Goal: Information Seeking & Learning: Compare options

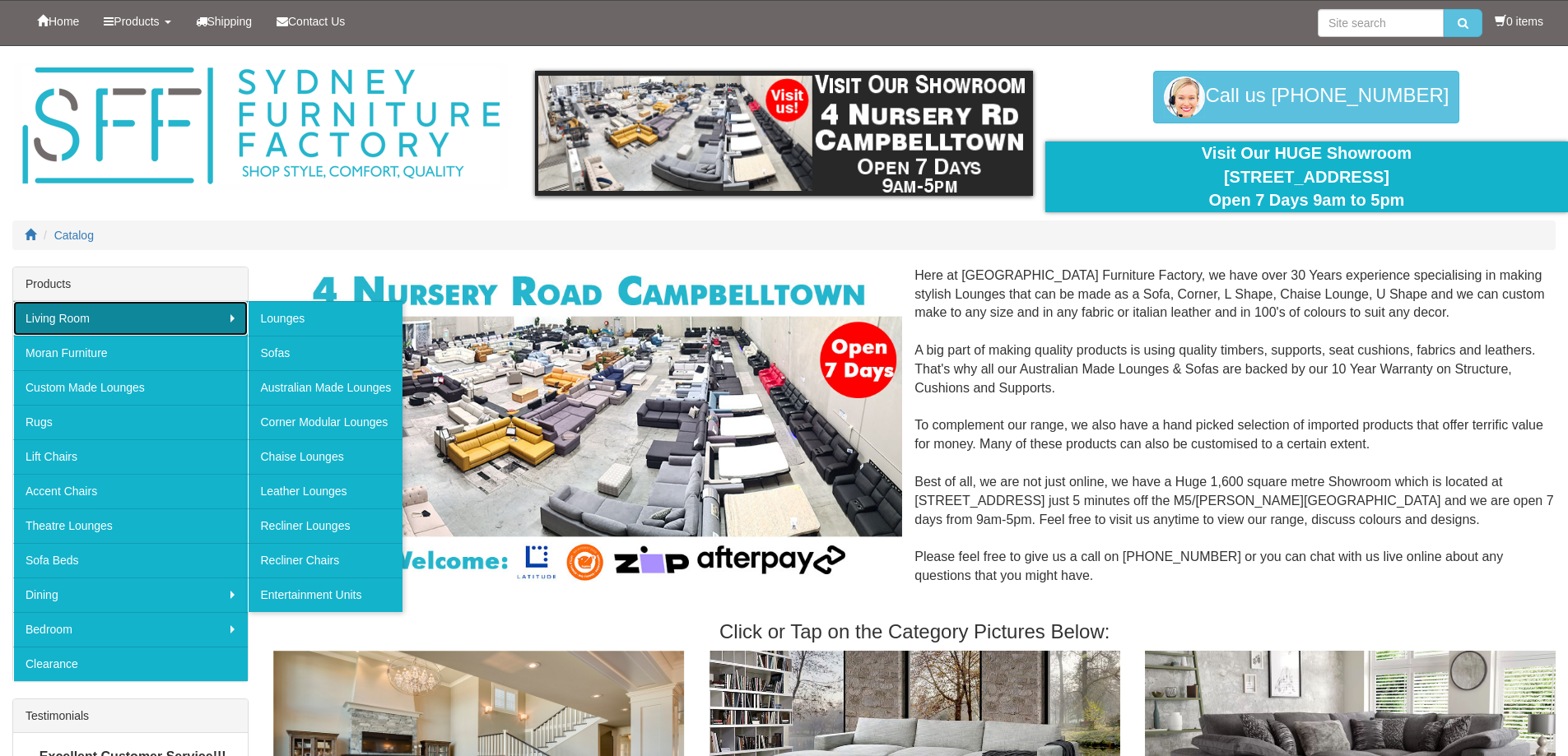
click at [110, 325] on link "Living Room" at bounding box center [130, 318] width 234 height 34
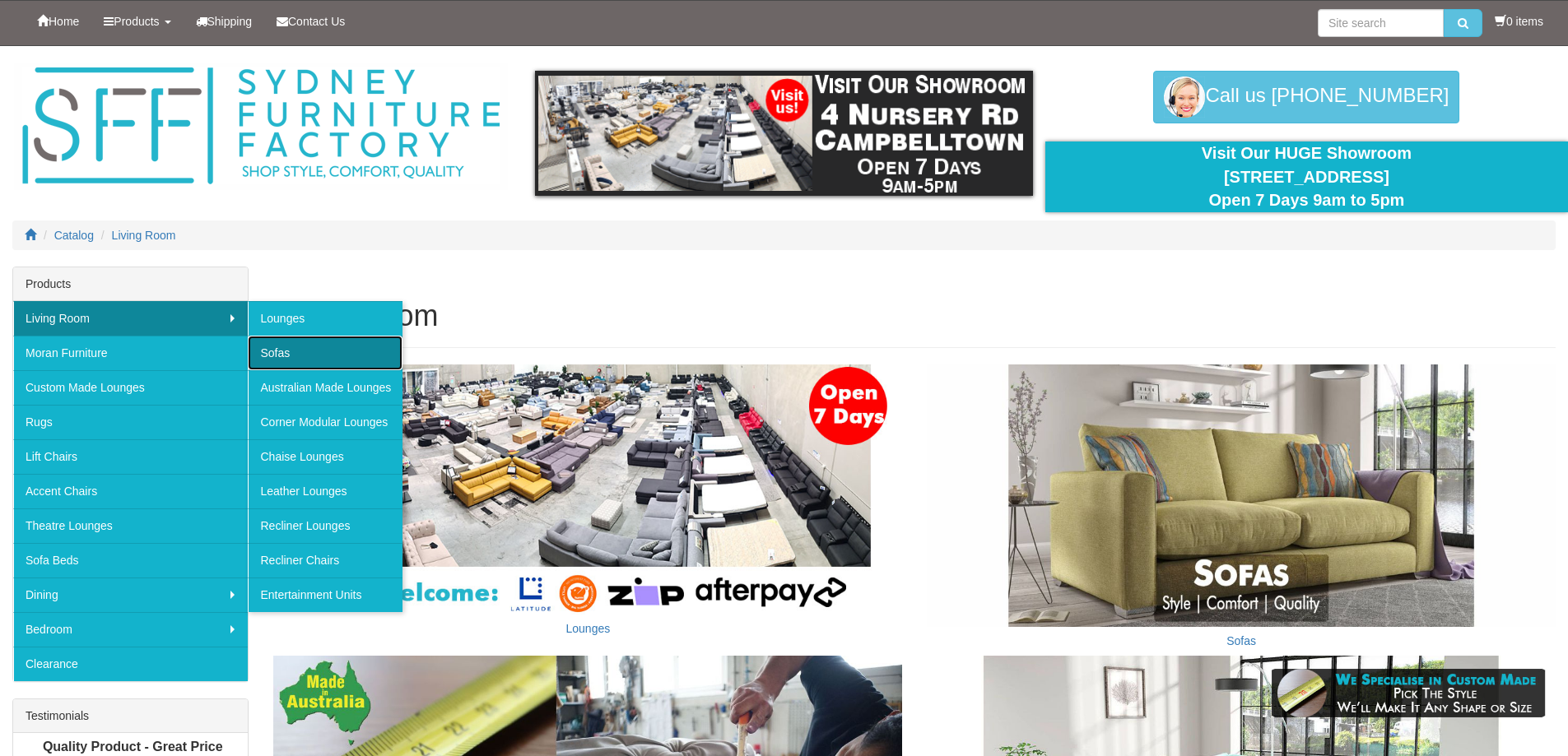
click at [273, 343] on link "Sofas" at bounding box center [325, 352] width 154 height 34
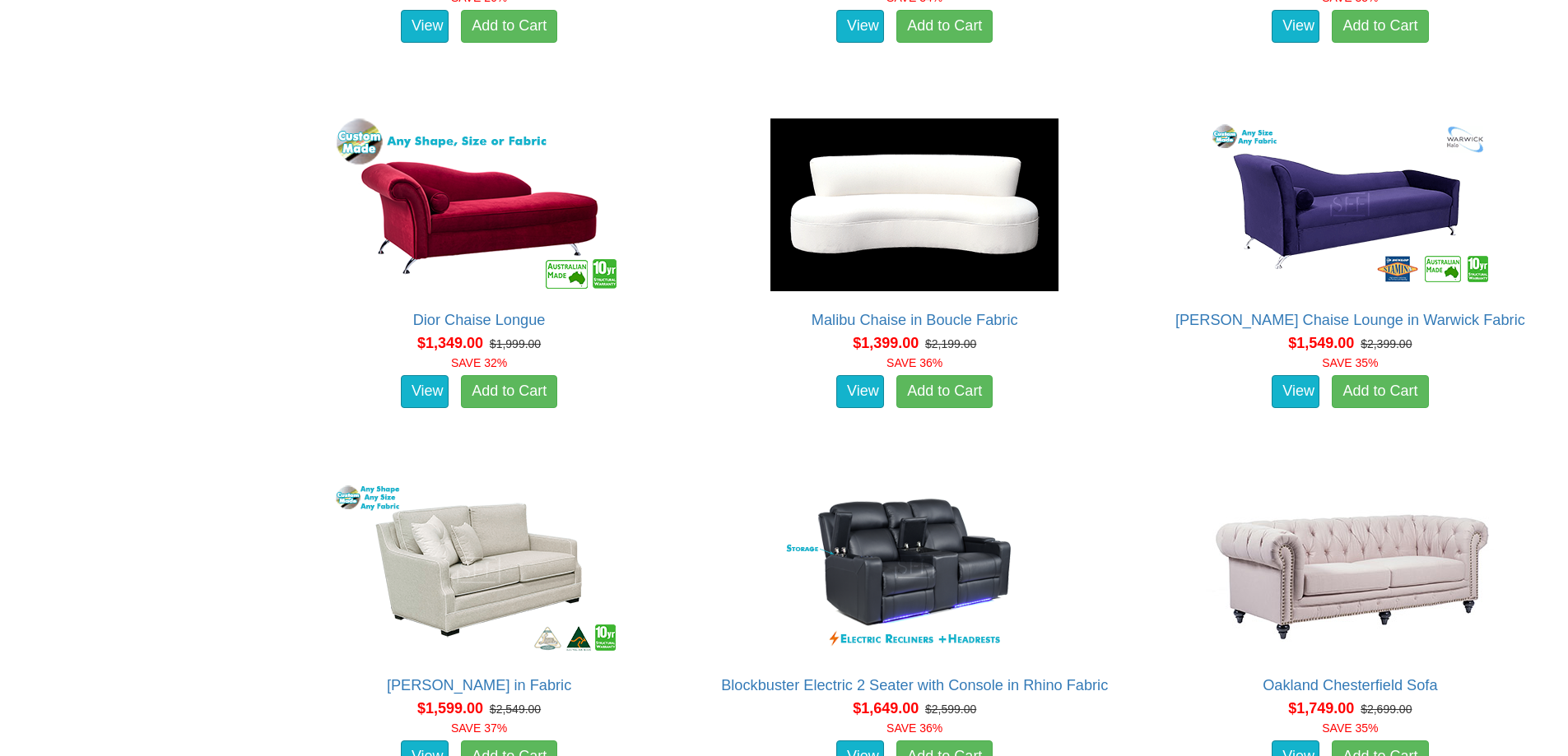
scroll to position [2058, 0]
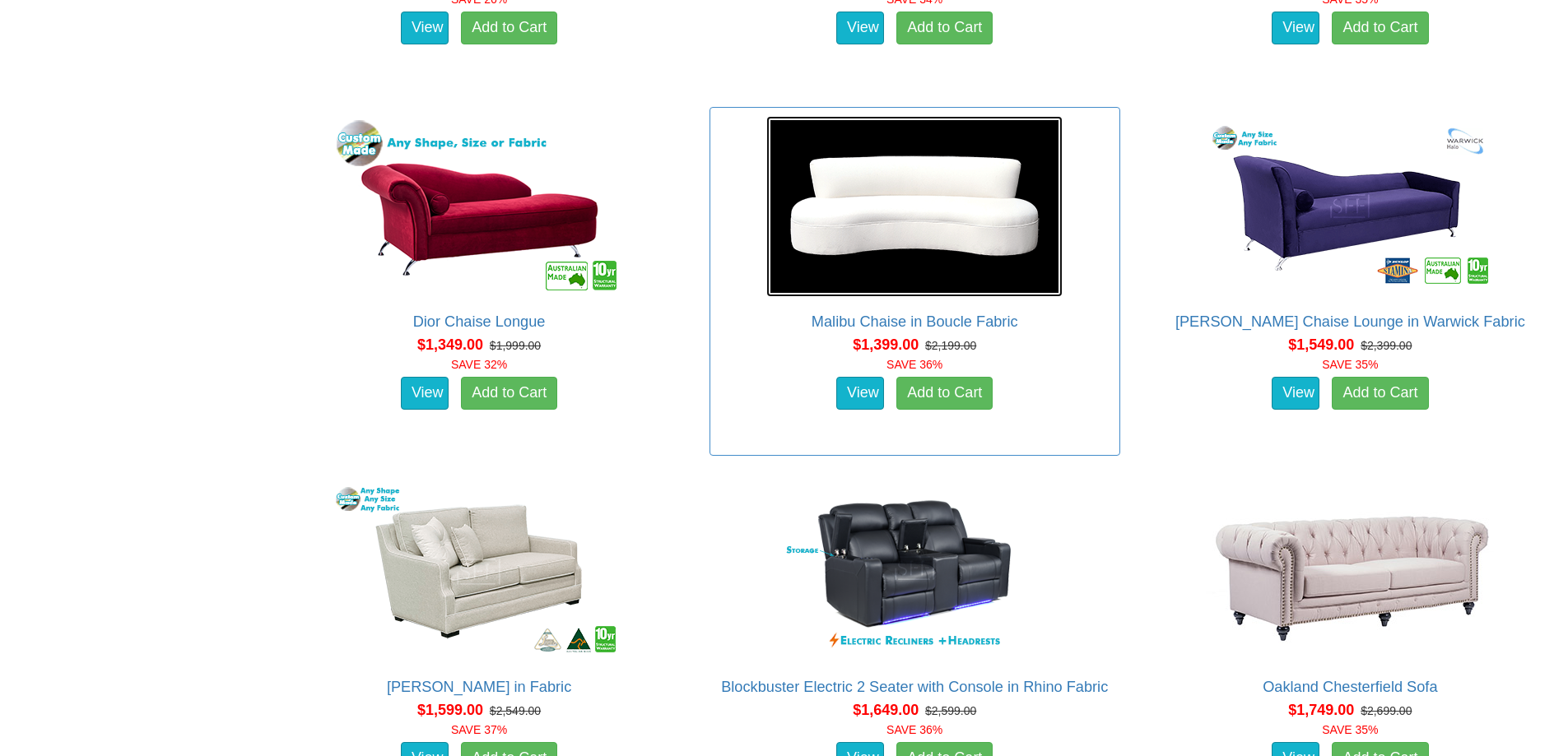
click at [906, 260] on img at bounding box center [914, 206] width 296 height 181
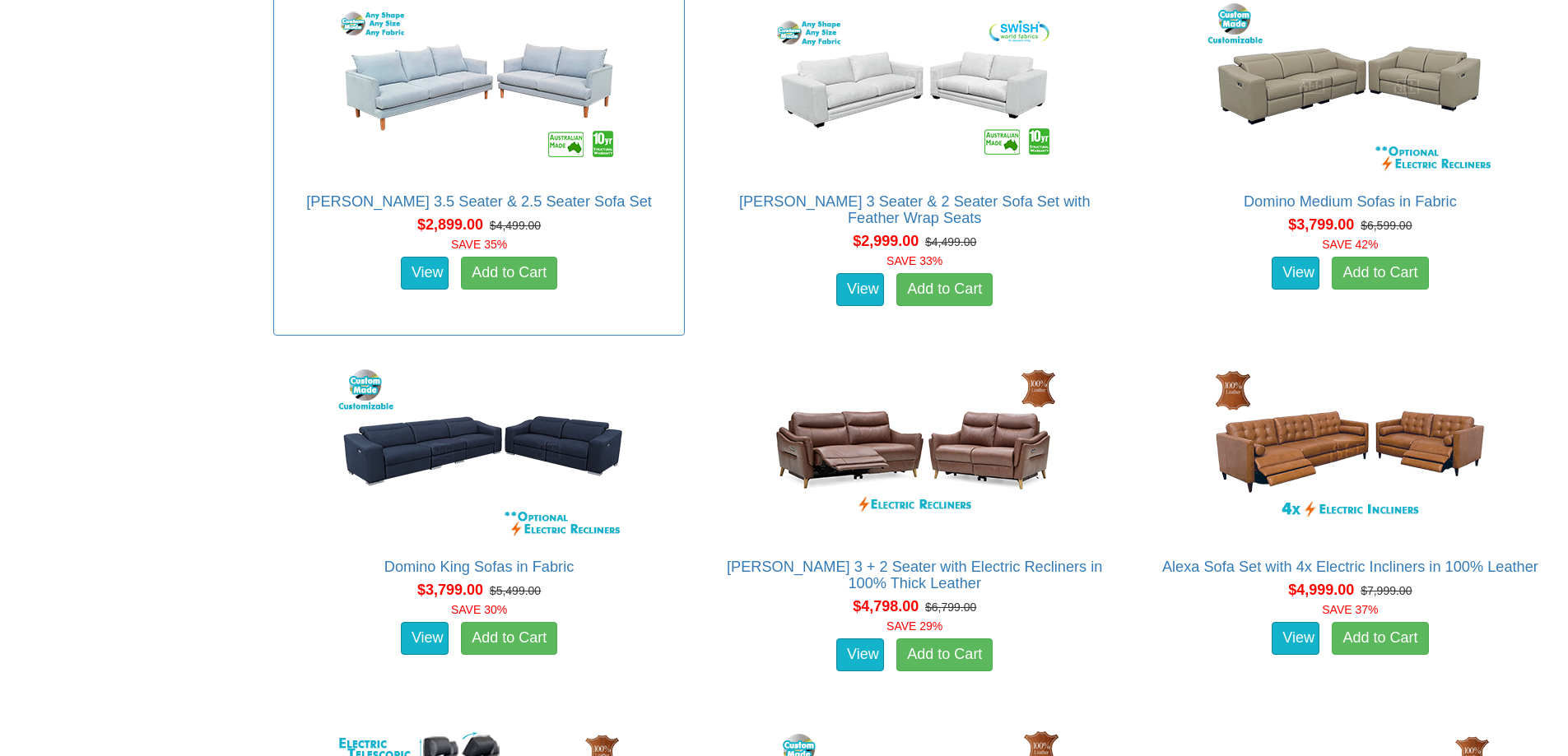
scroll to position [4032, 0]
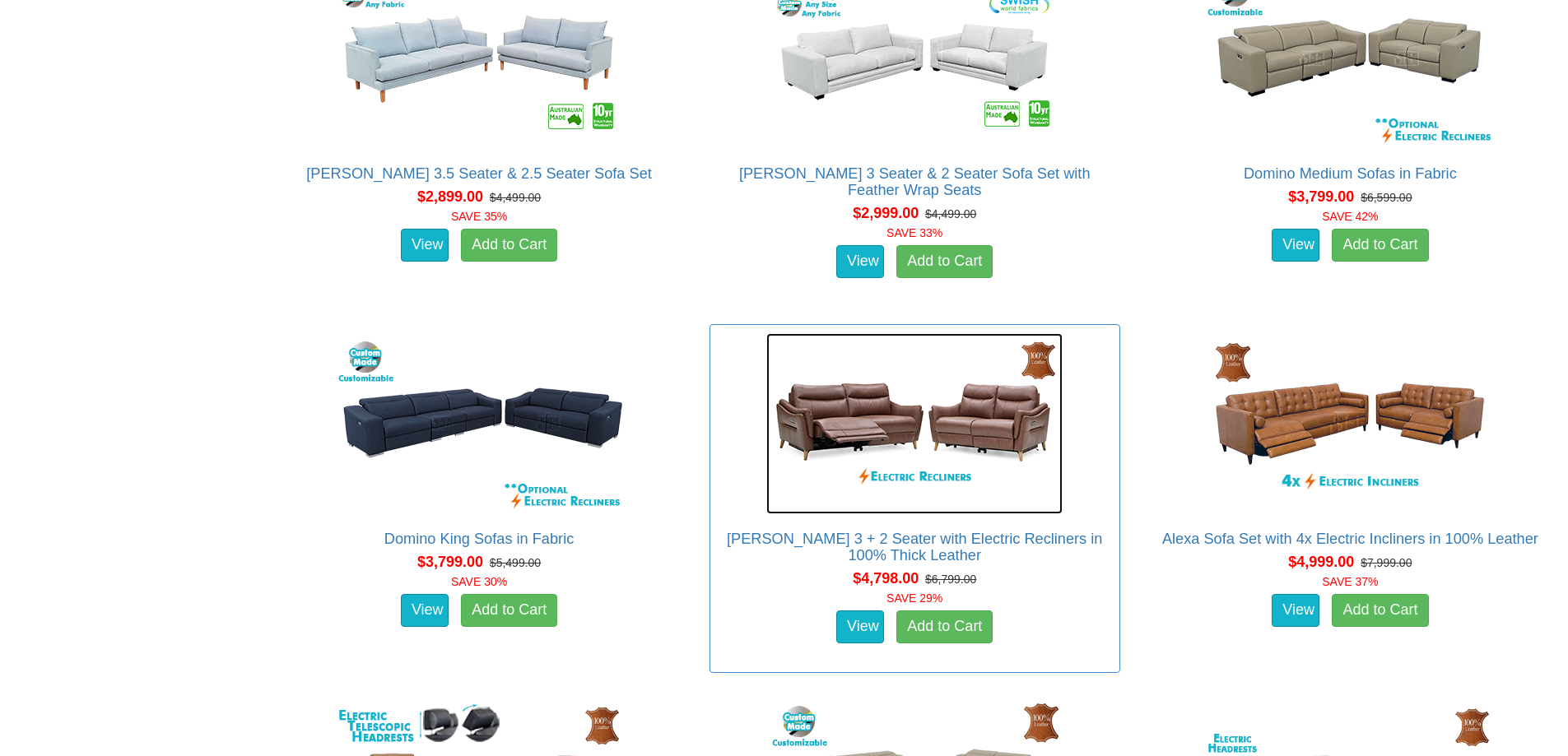
click at [870, 414] on img at bounding box center [914, 423] width 296 height 181
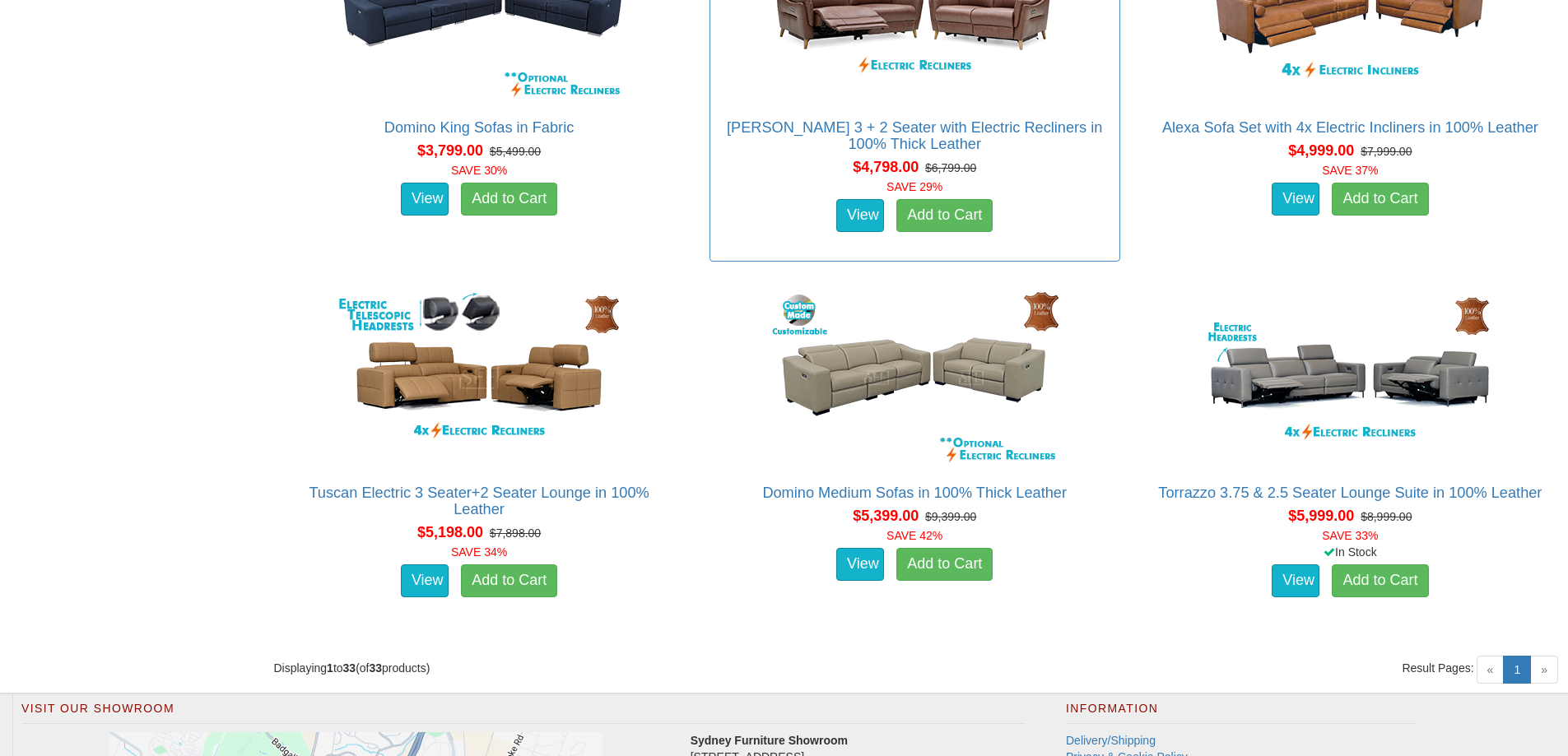
scroll to position [4279, 0]
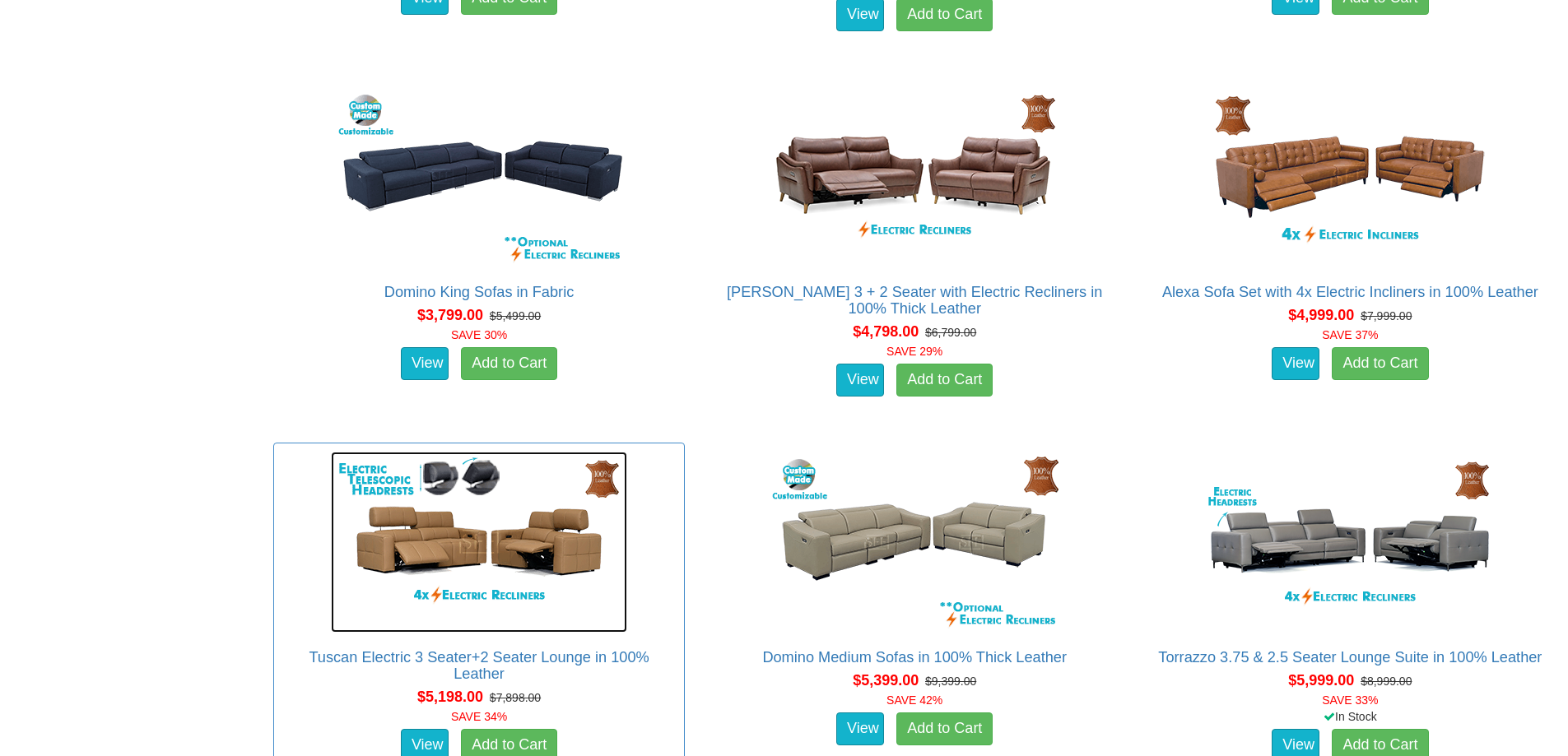
click at [543, 523] on img at bounding box center [478, 542] width 296 height 181
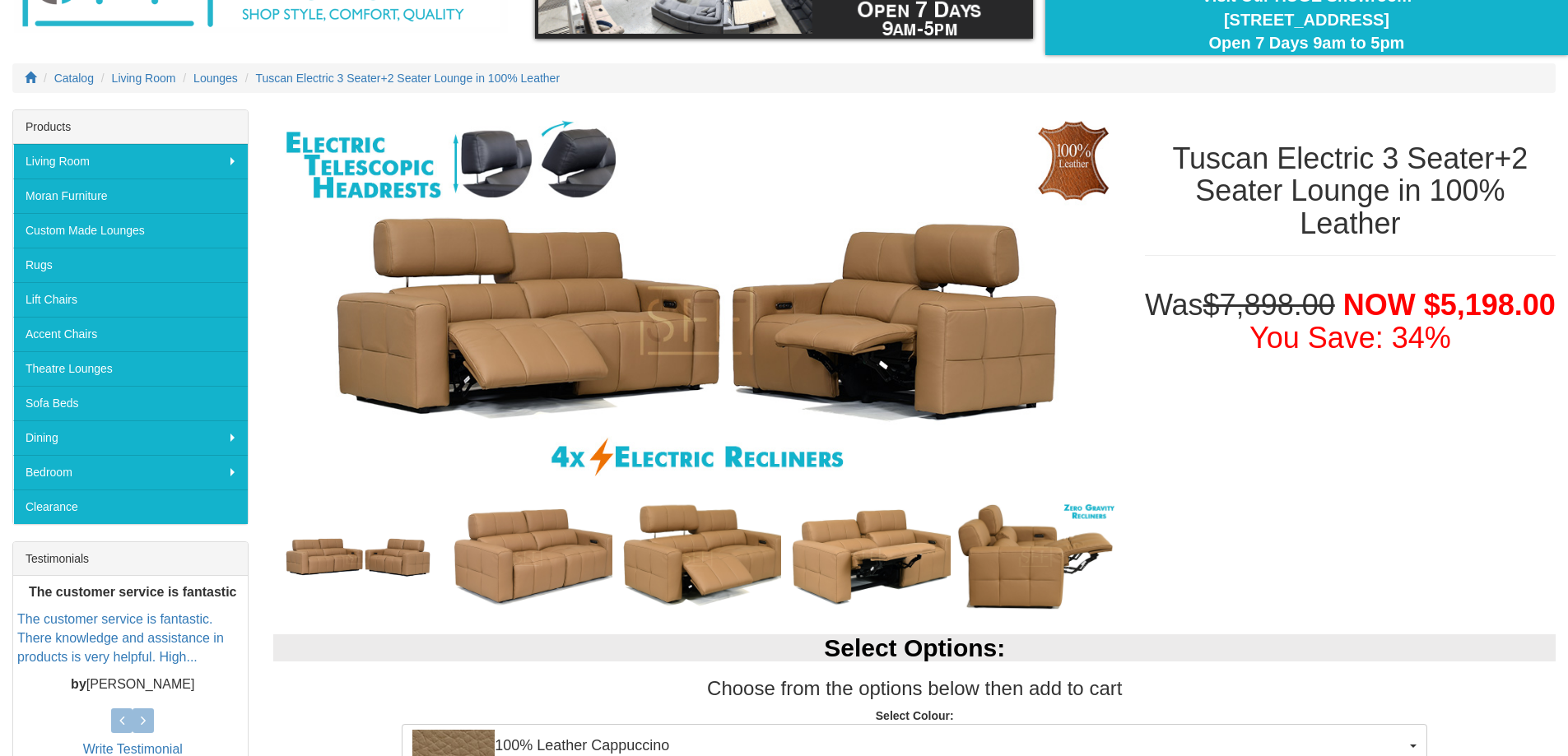
scroll to position [164, 0]
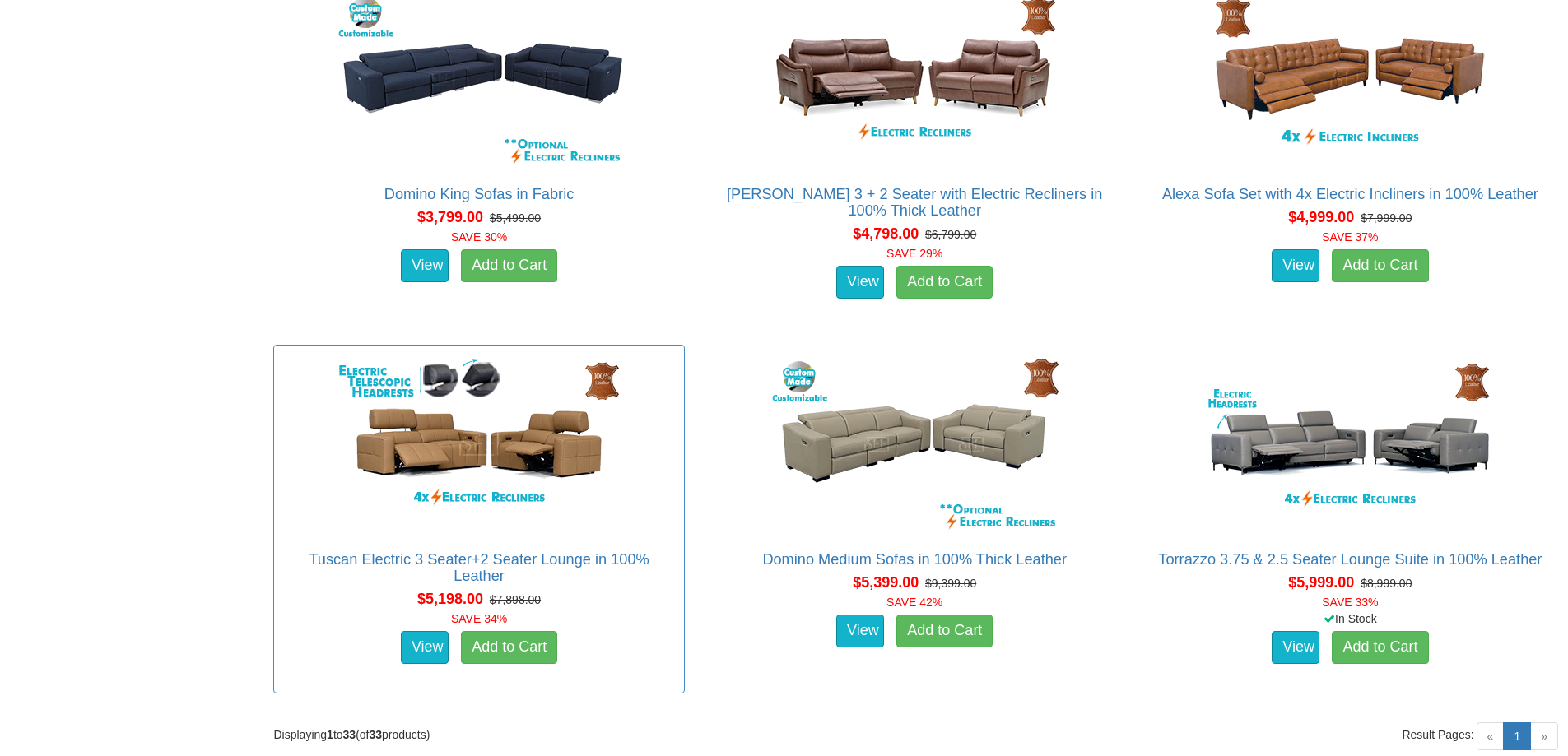
scroll to position [4518, 0]
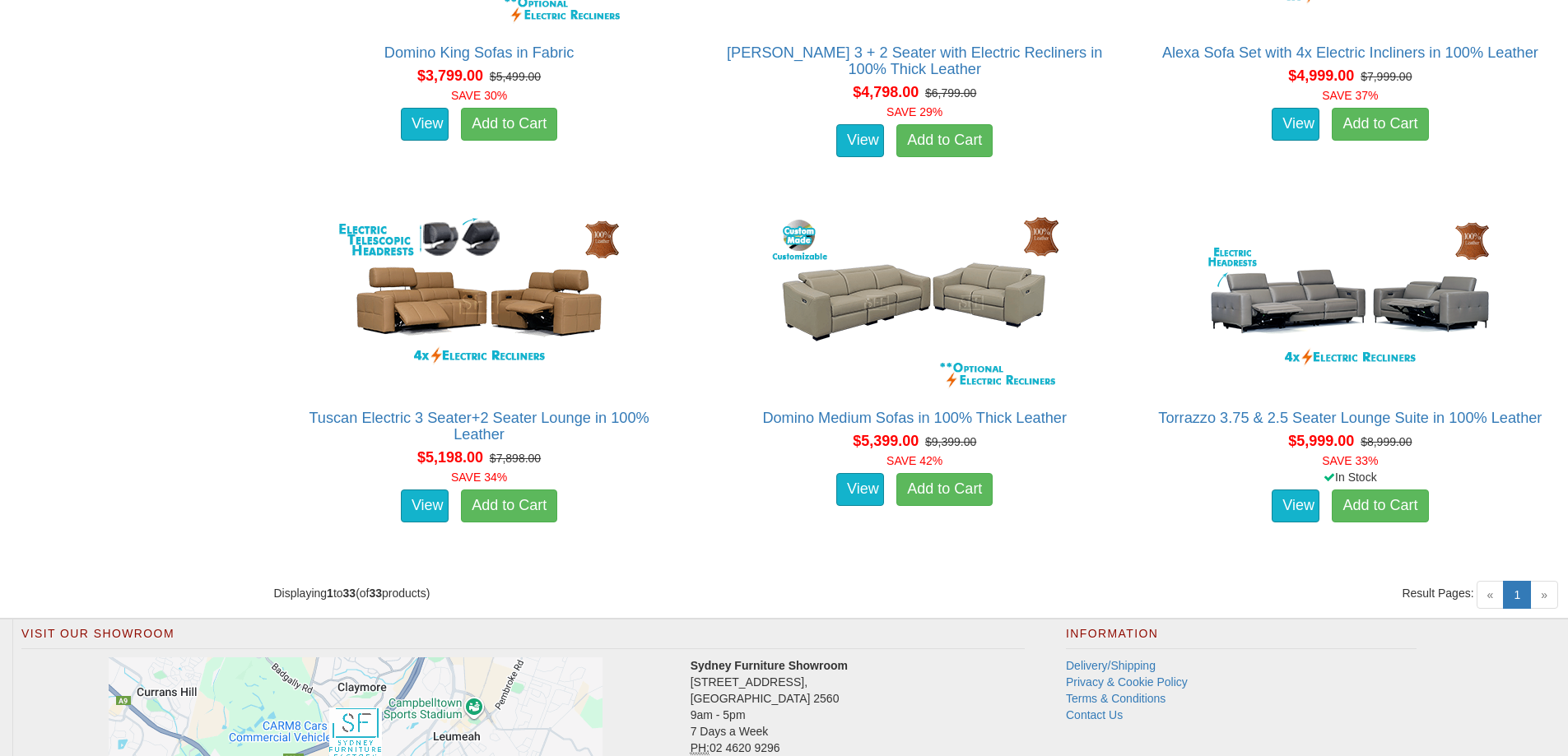
click at [1553, 601] on span "»" at bounding box center [1544, 595] width 28 height 28
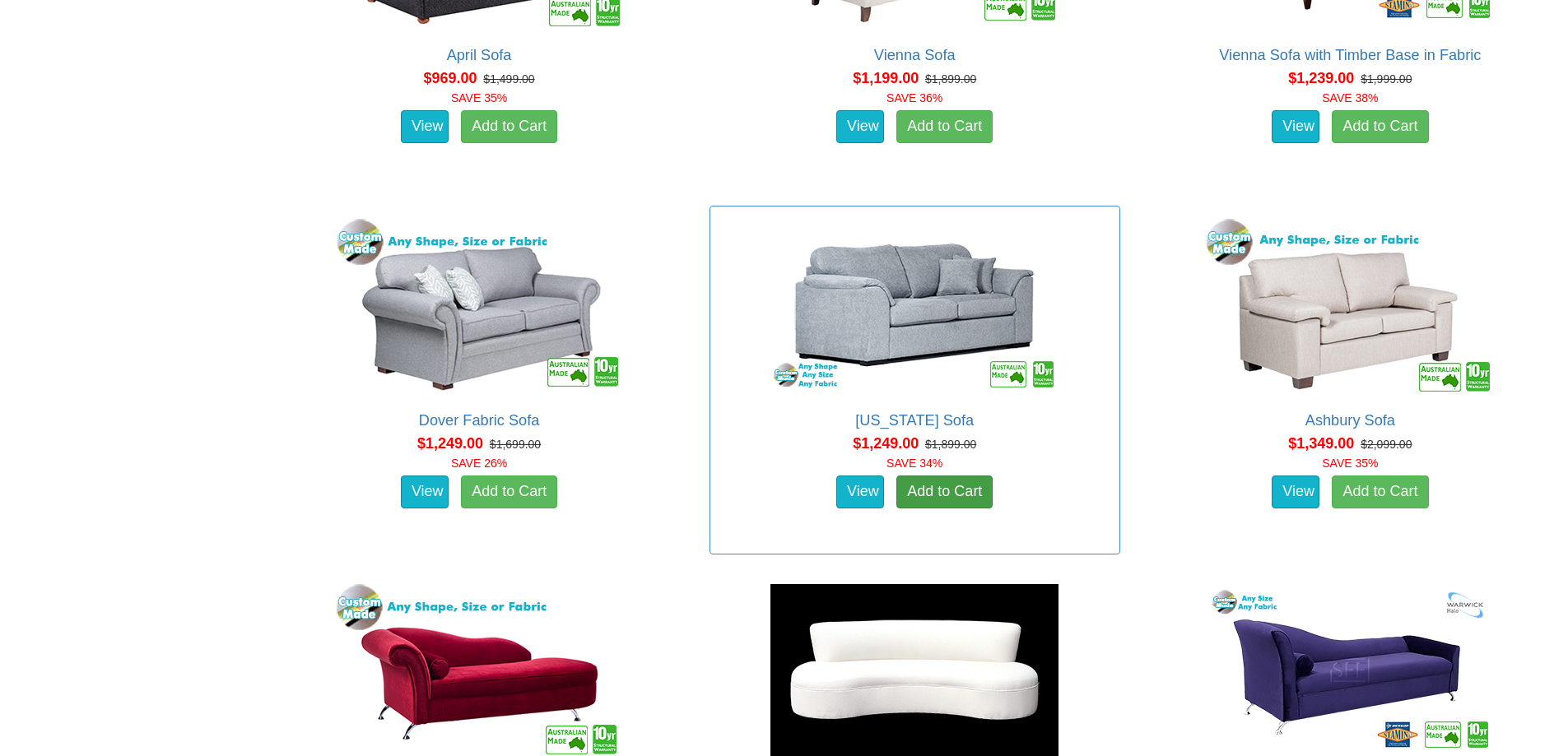
scroll to position [1721, 0]
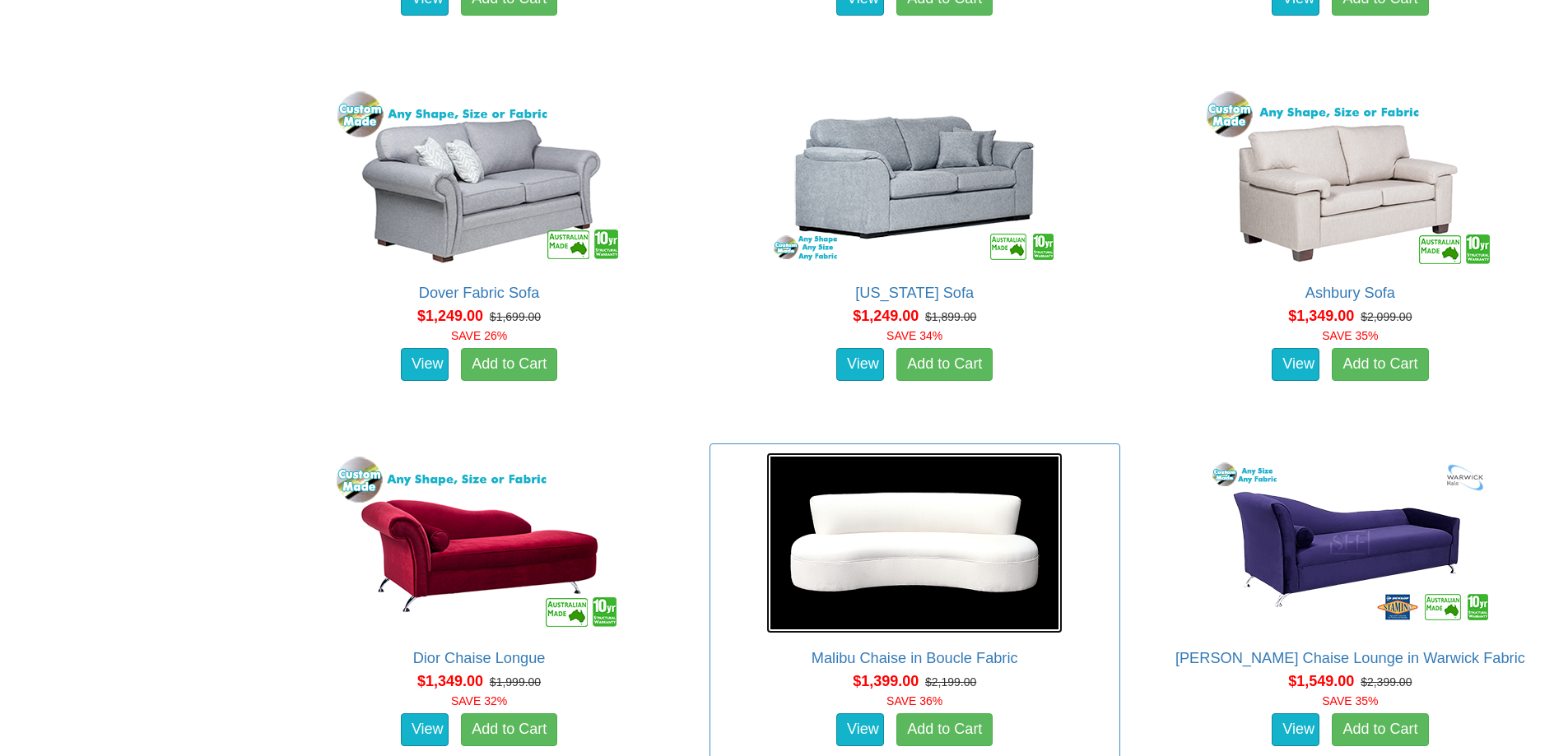
click at [968, 576] on img at bounding box center [914, 542] width 296 height 181
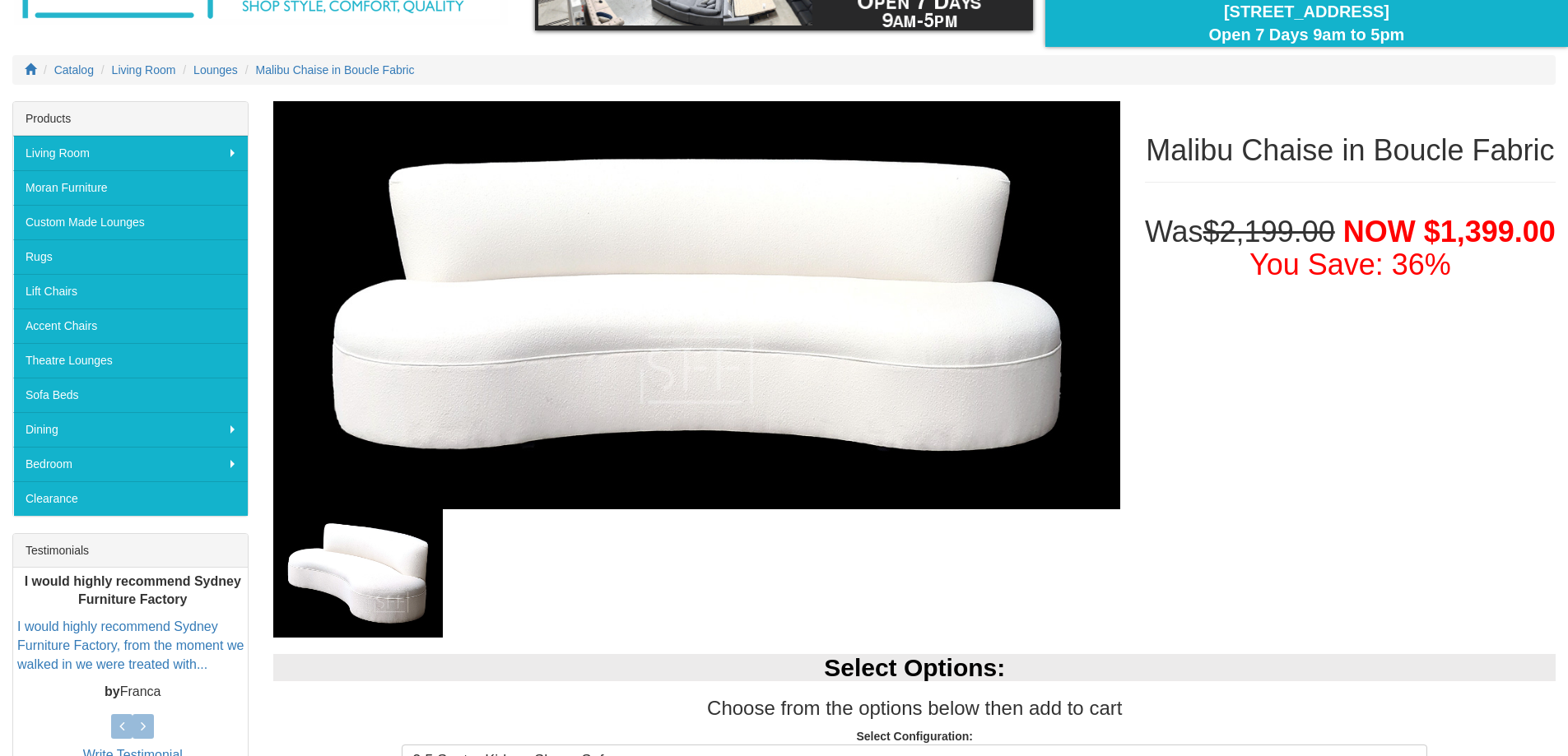
scroll to position [164, 0]
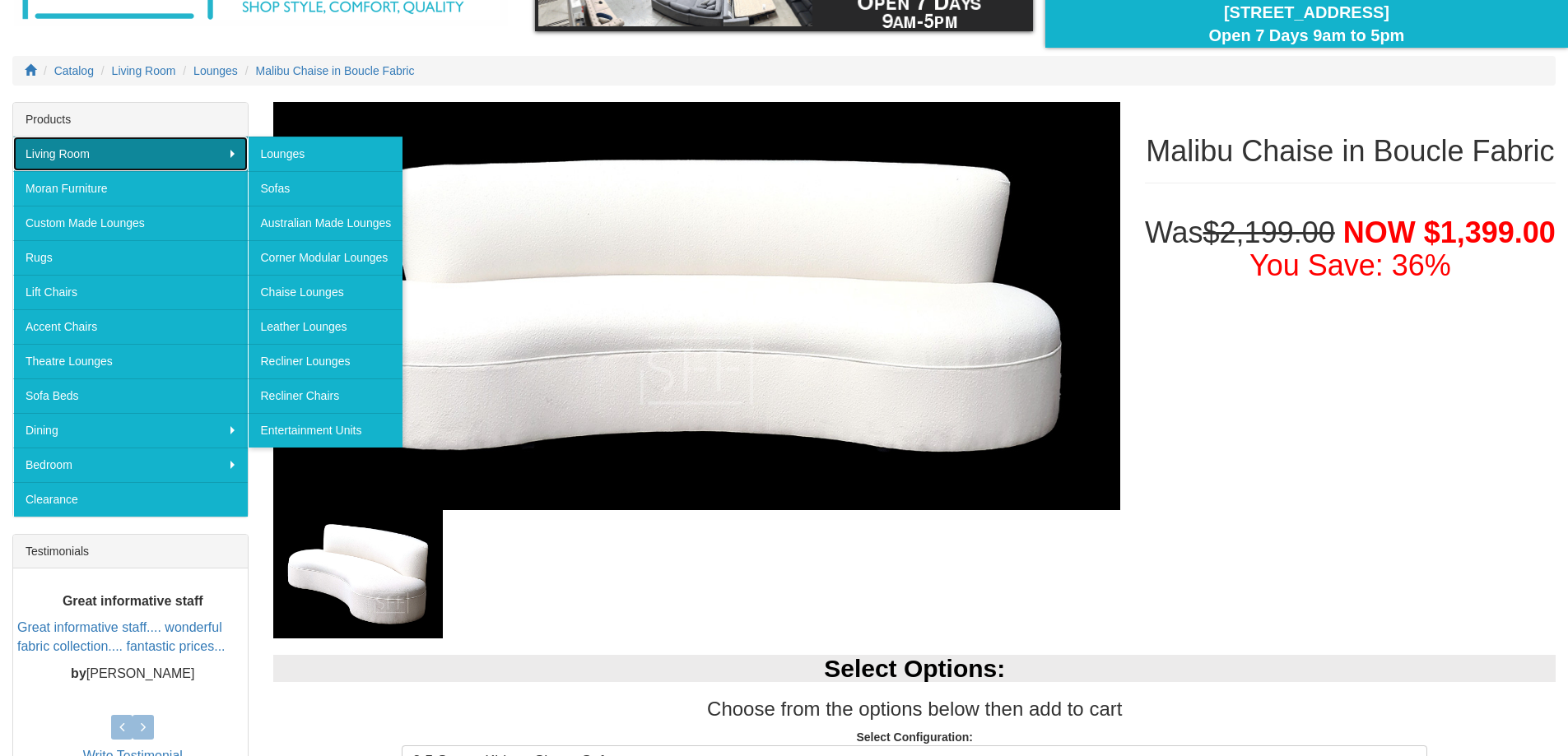
click at [88, 156] on link "Living Room" at bounding box center [130, 154] width 234 height 34
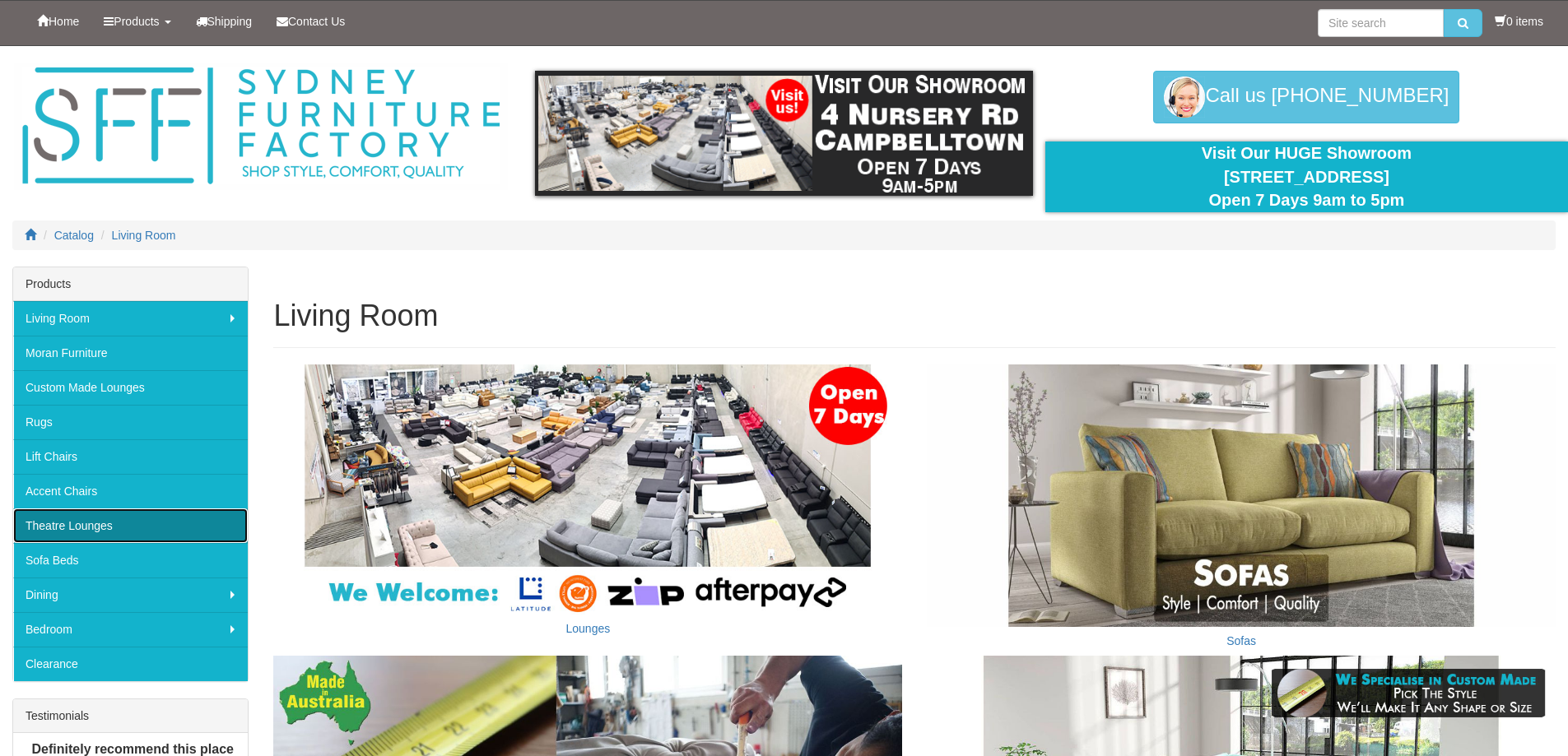
click at [88, 527] on link "Theatre Lounges" at bounding box center [130, 525] width 234 height 34
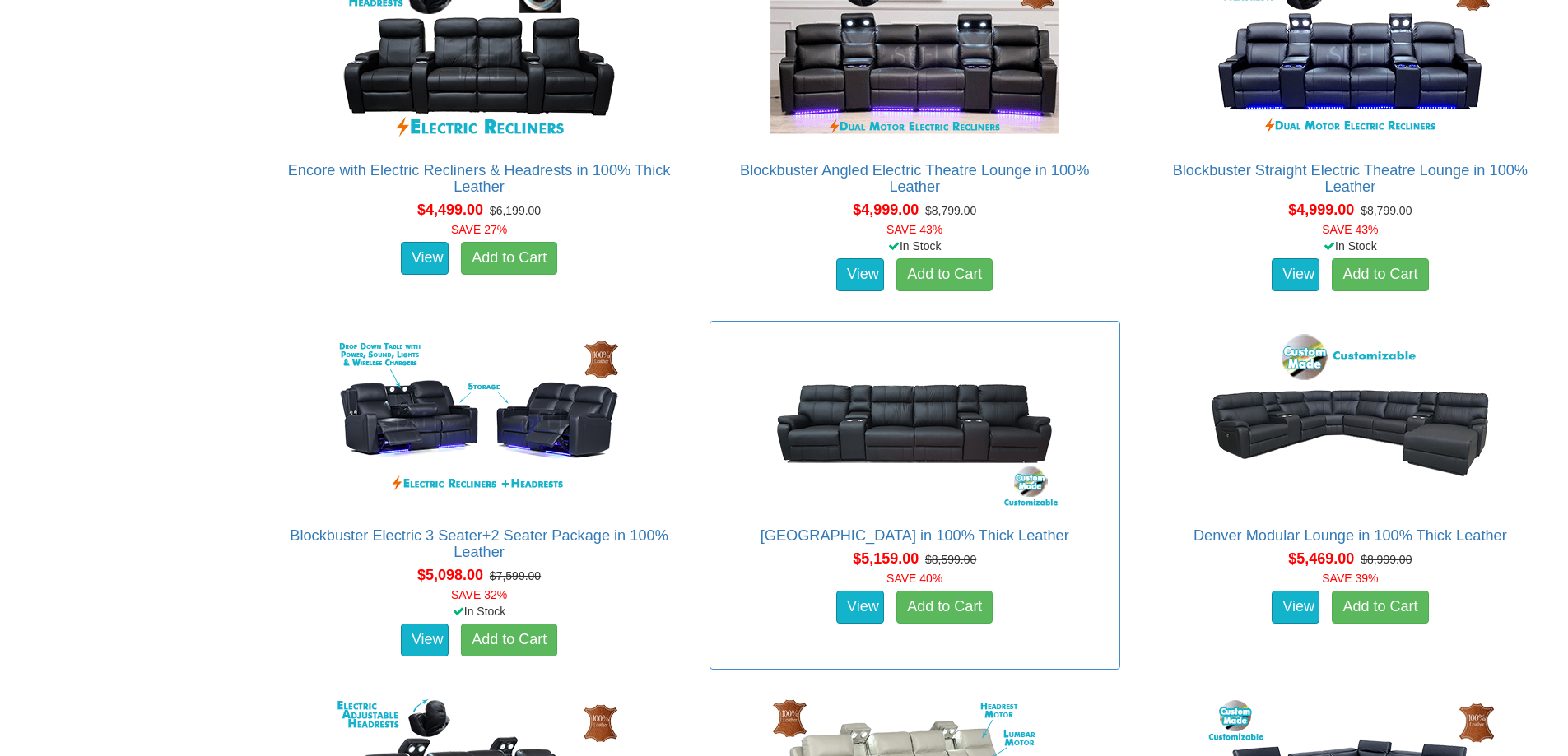
scroll to position [4856, 0]
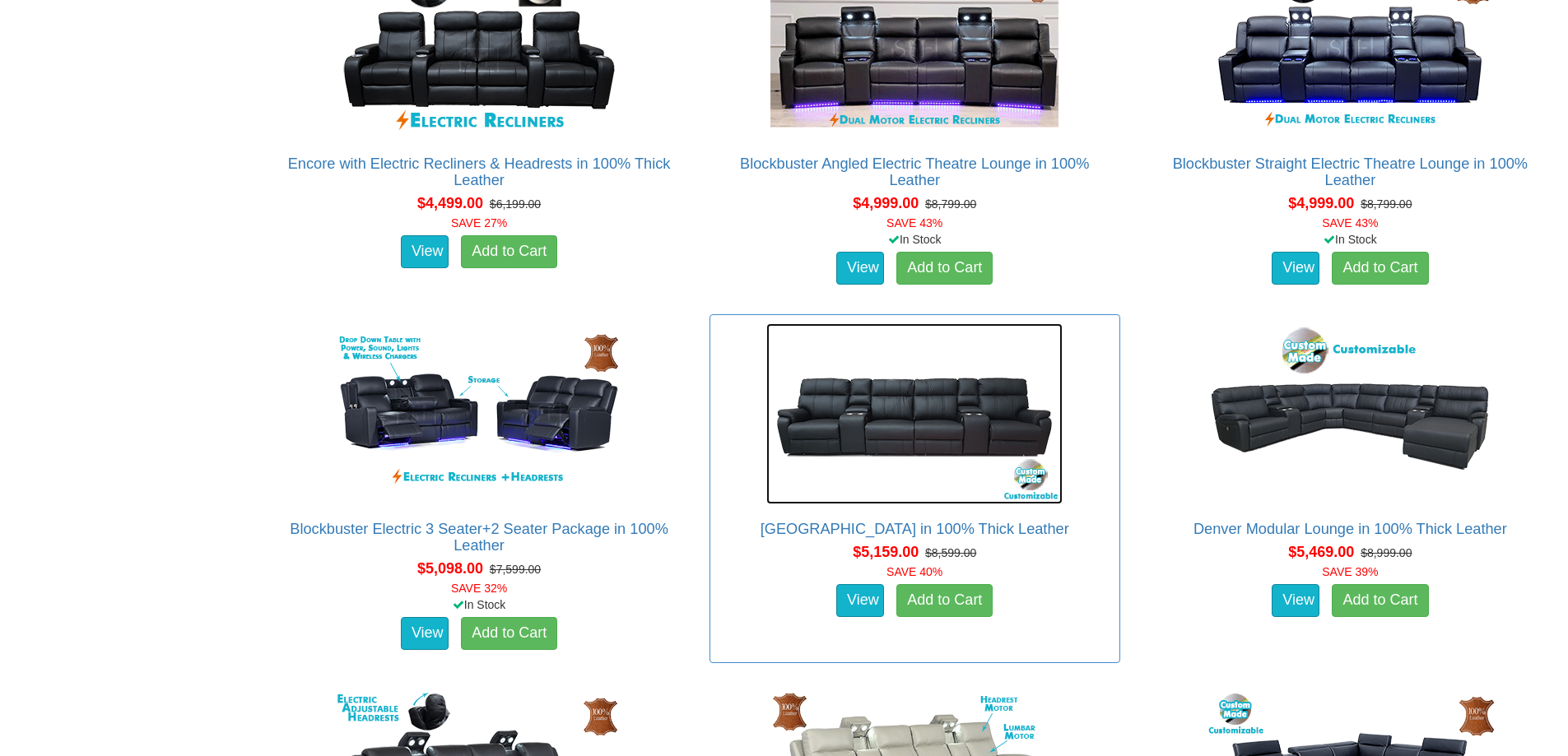
click at [895, 430] on img at bounding box center [914, 414] width 296 height 181
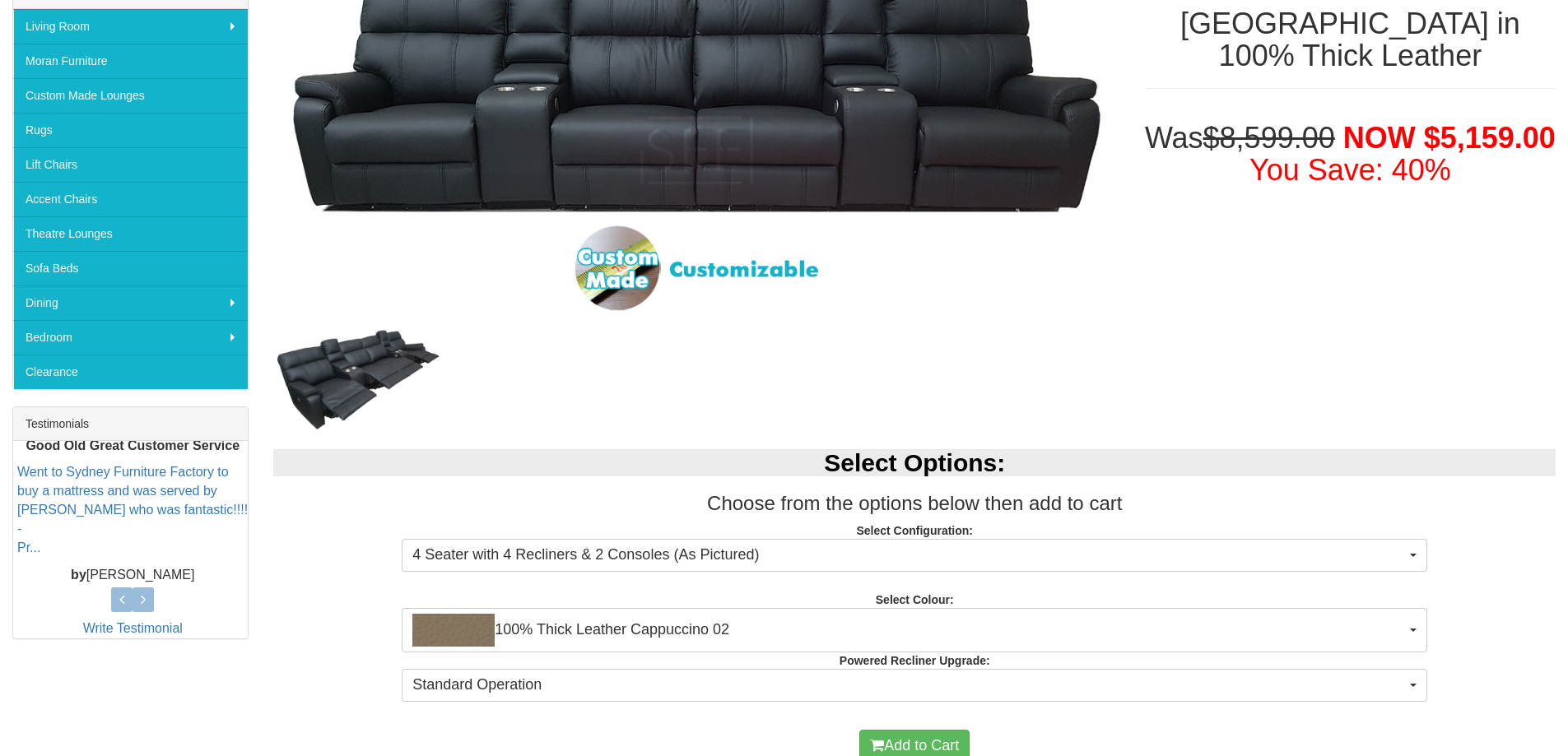
scroll to position [329, 0]
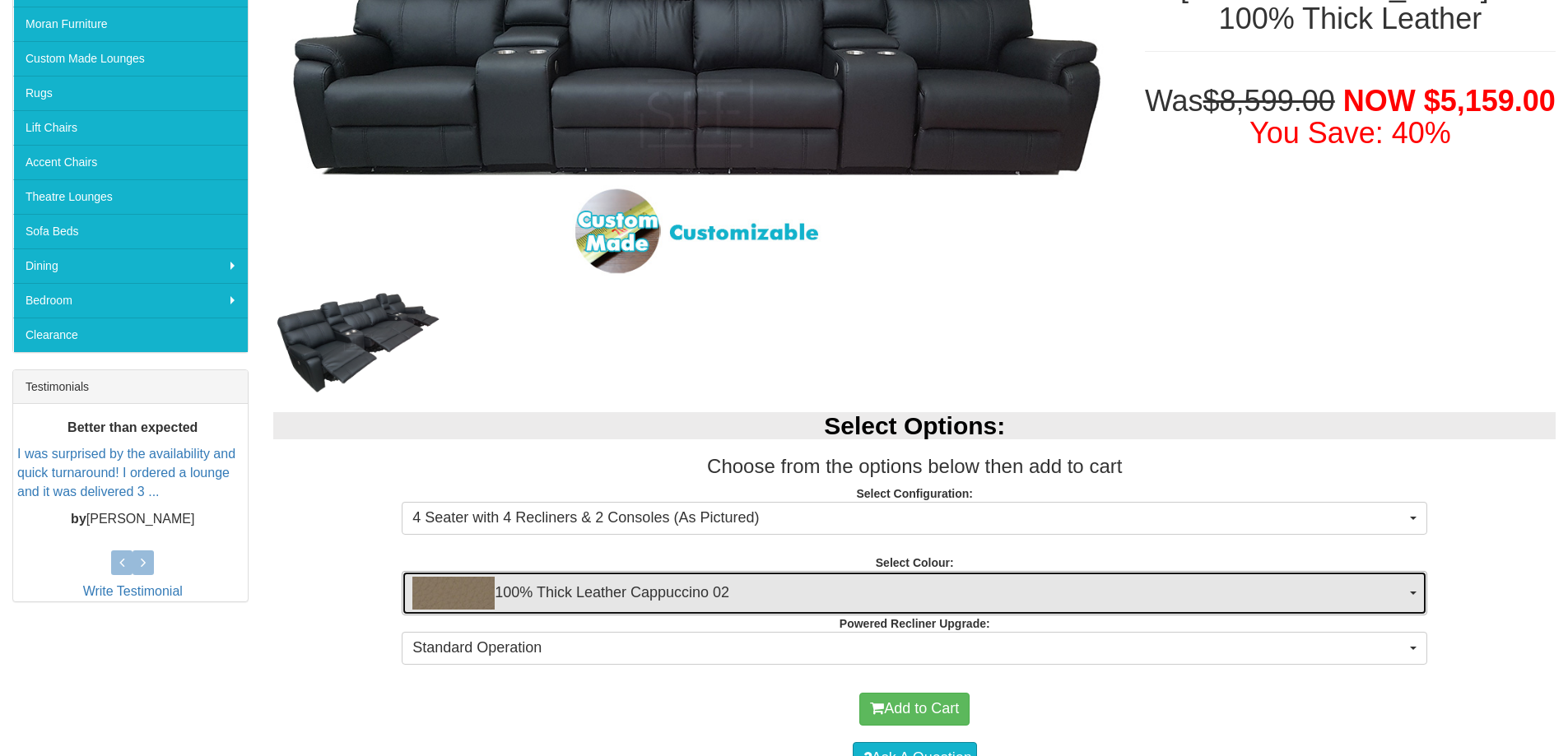
click at [699, 604] on span "100% Thick Leather Cappuccino 02" at bounding box center [909, 592] width 993 height 33
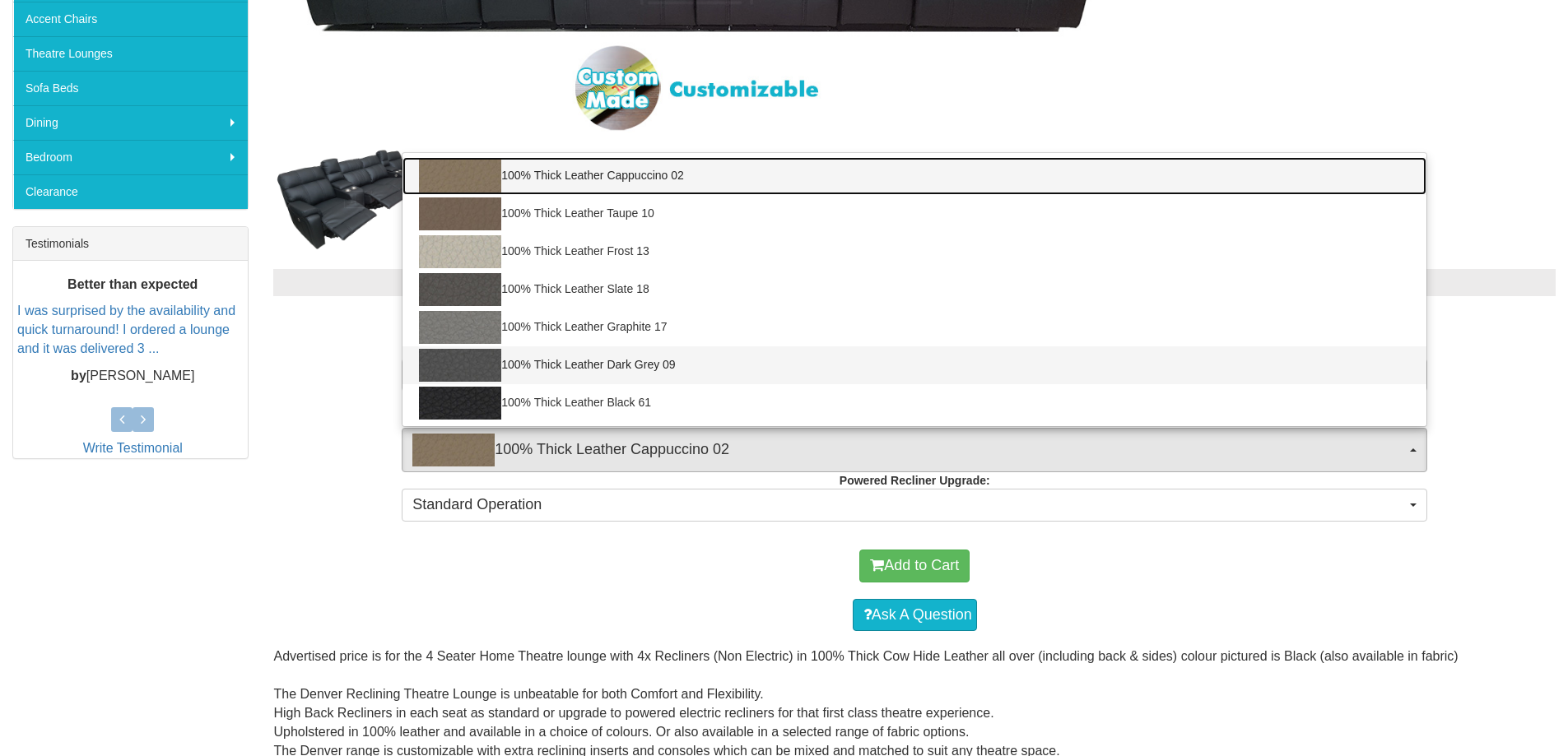
scroll to position [576, 0]
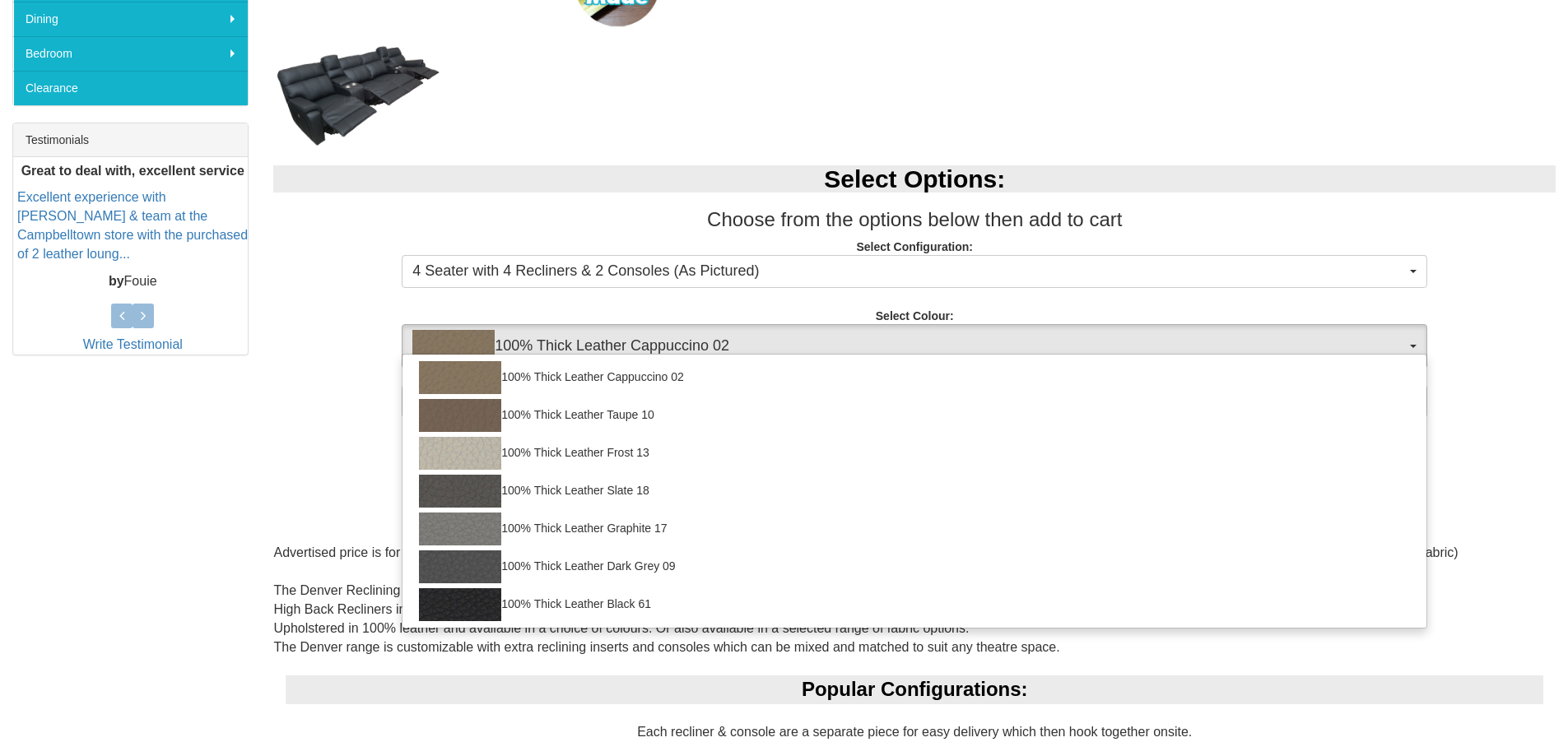
click at [1523, 316] on div "Select Options: Choose from the options below then add to cart Select Configura…" at bounding box center [915, 290] width 1307 height 280
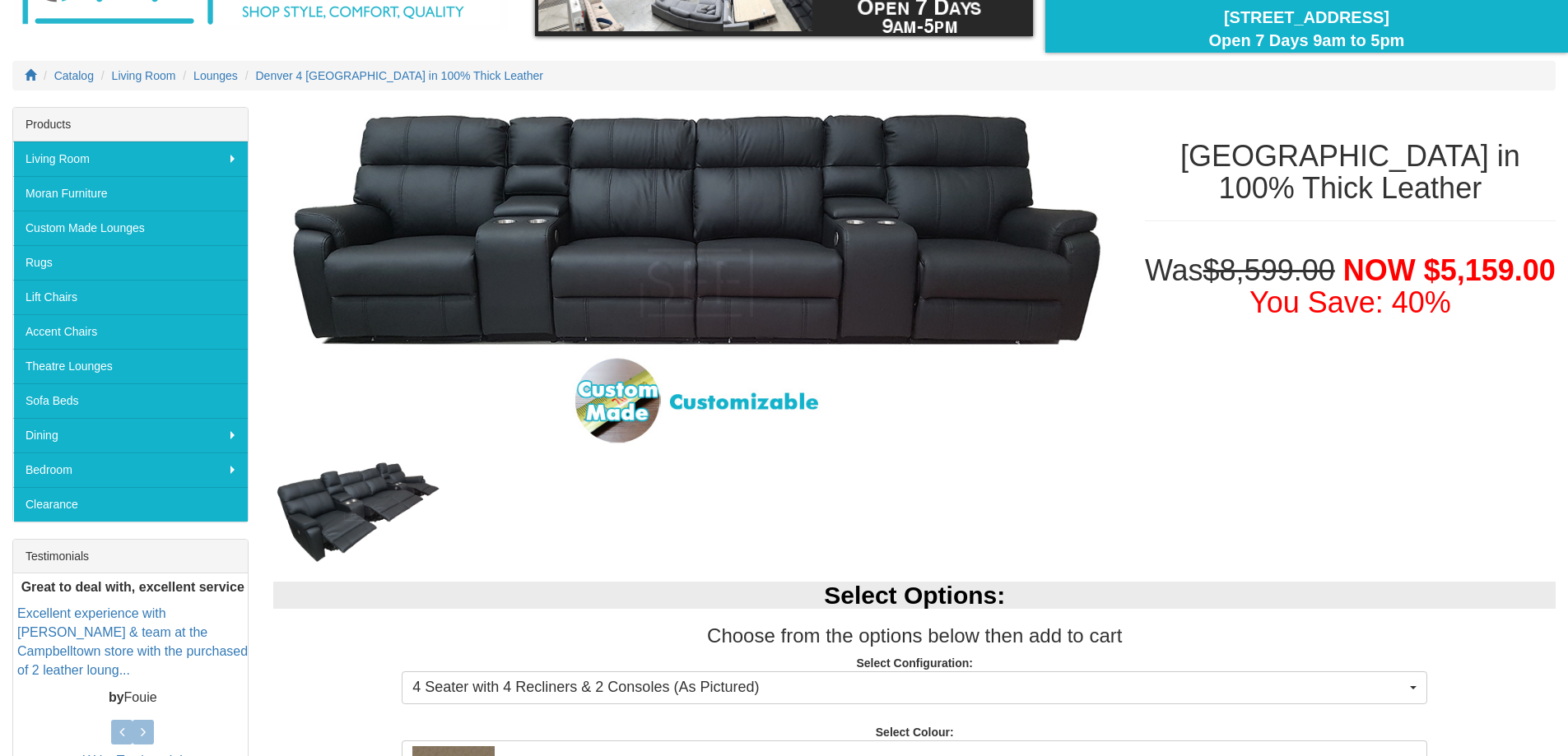
scroll to position [0, 0]
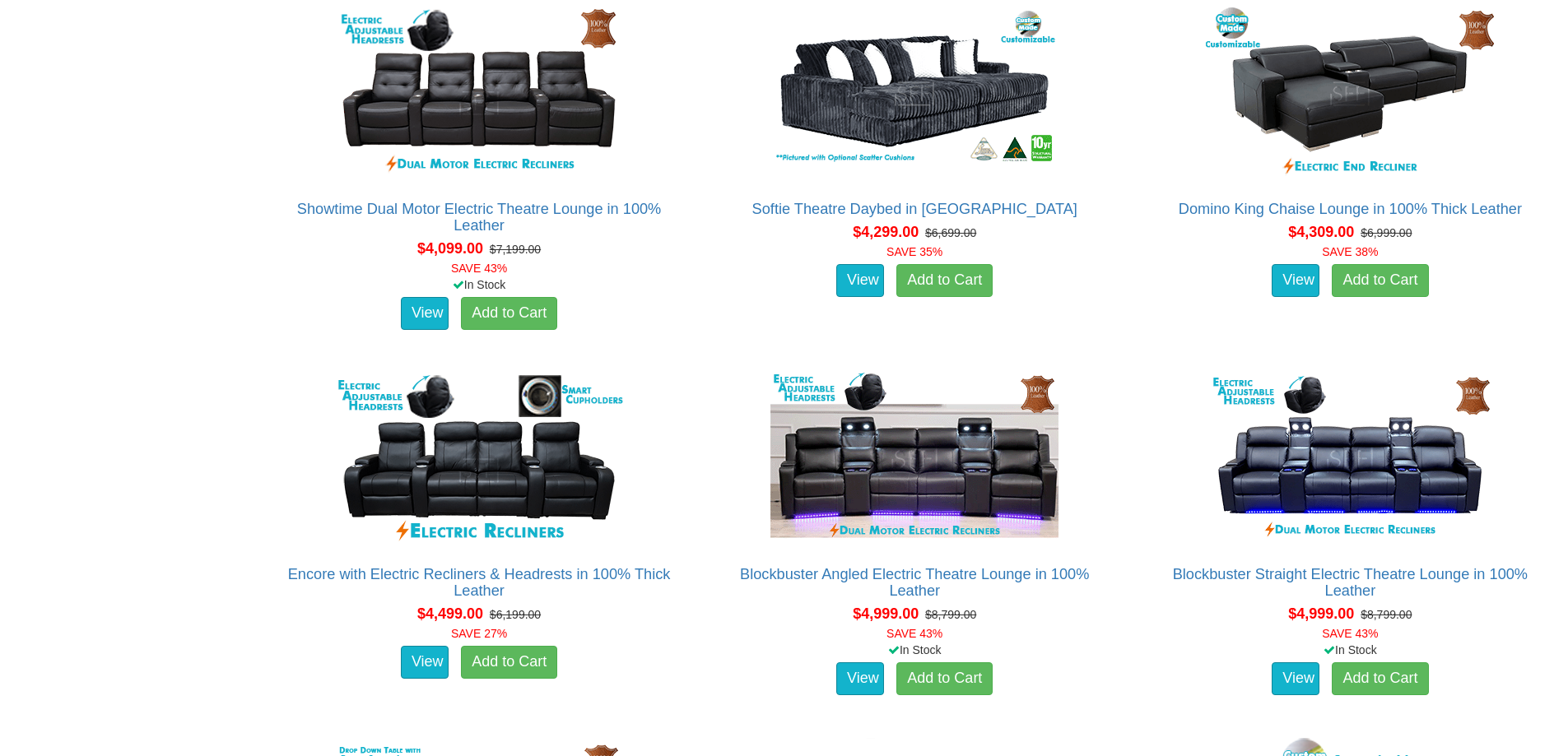
scroll to position [4443, 0]
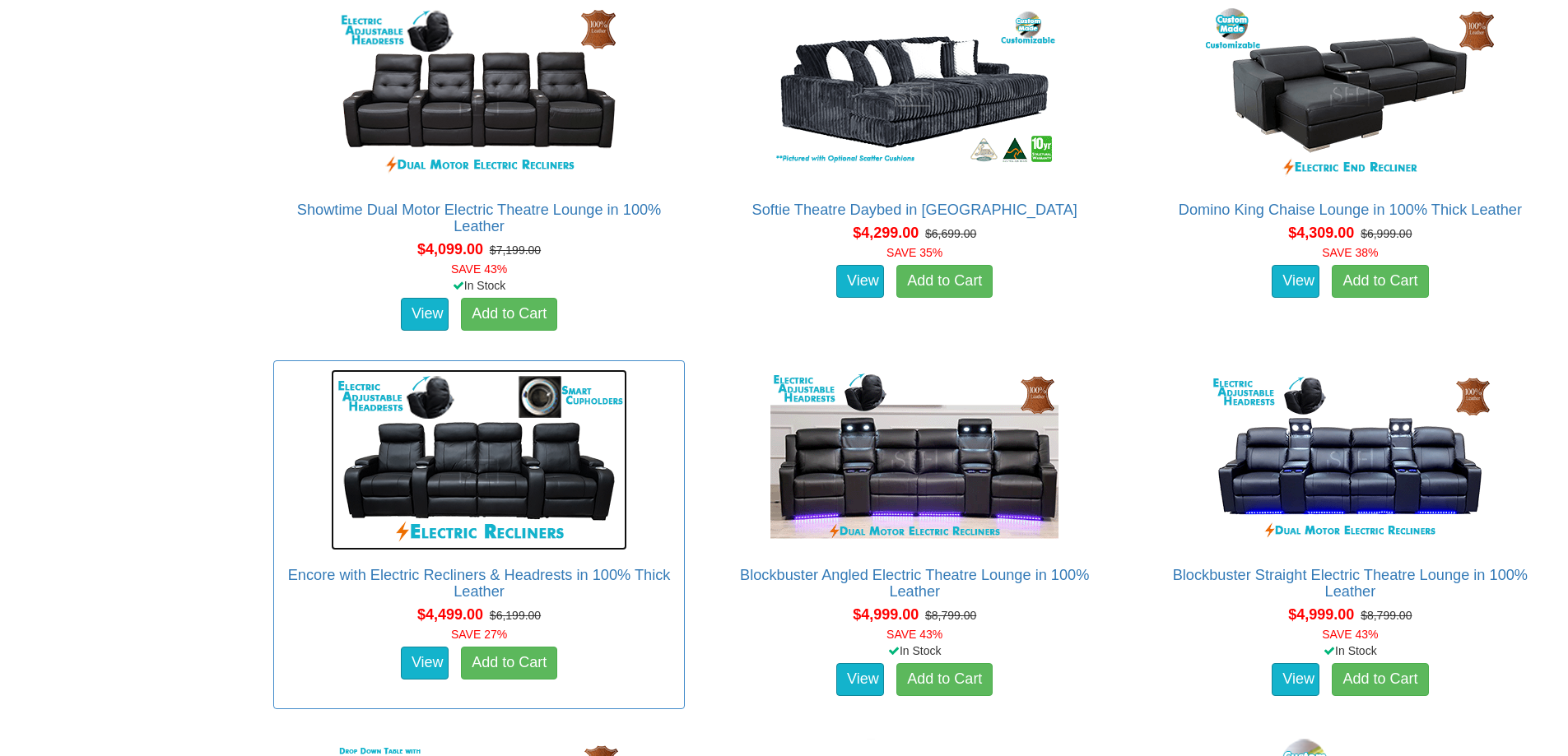
click at [577, 503] on img at bounding box center [478, 460] width 296 height 181
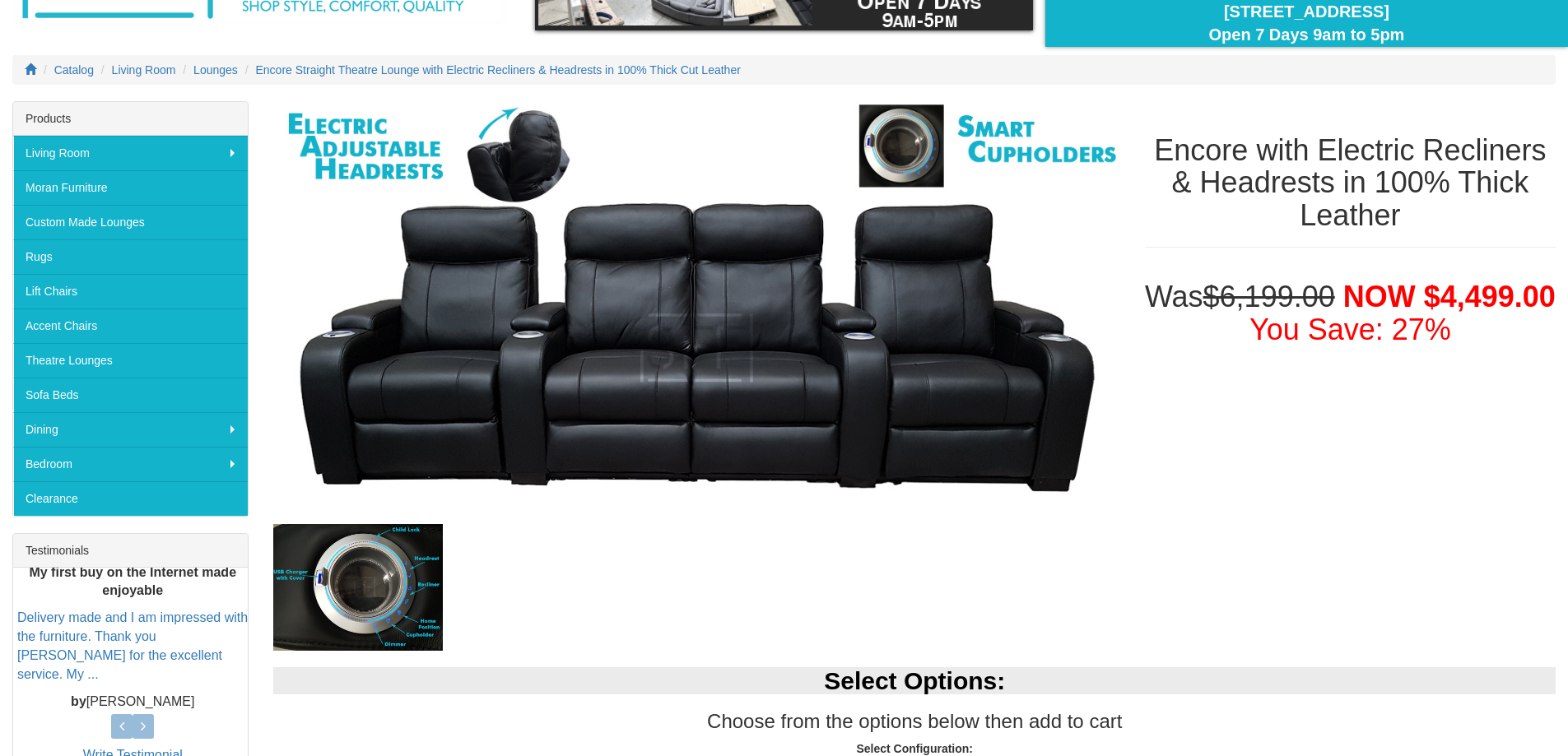
scroll to position [164, 0]
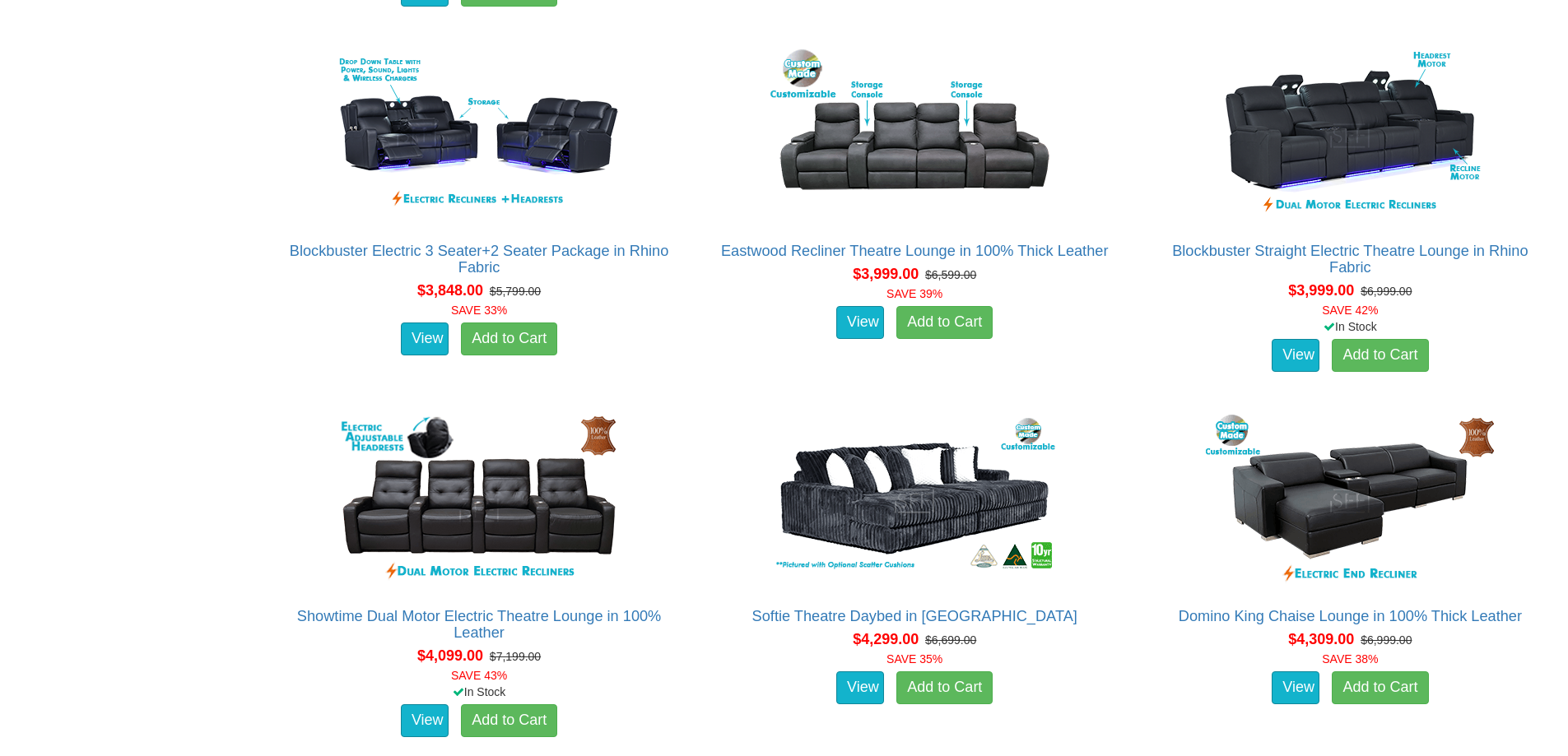
scroll to position [4032, 0]
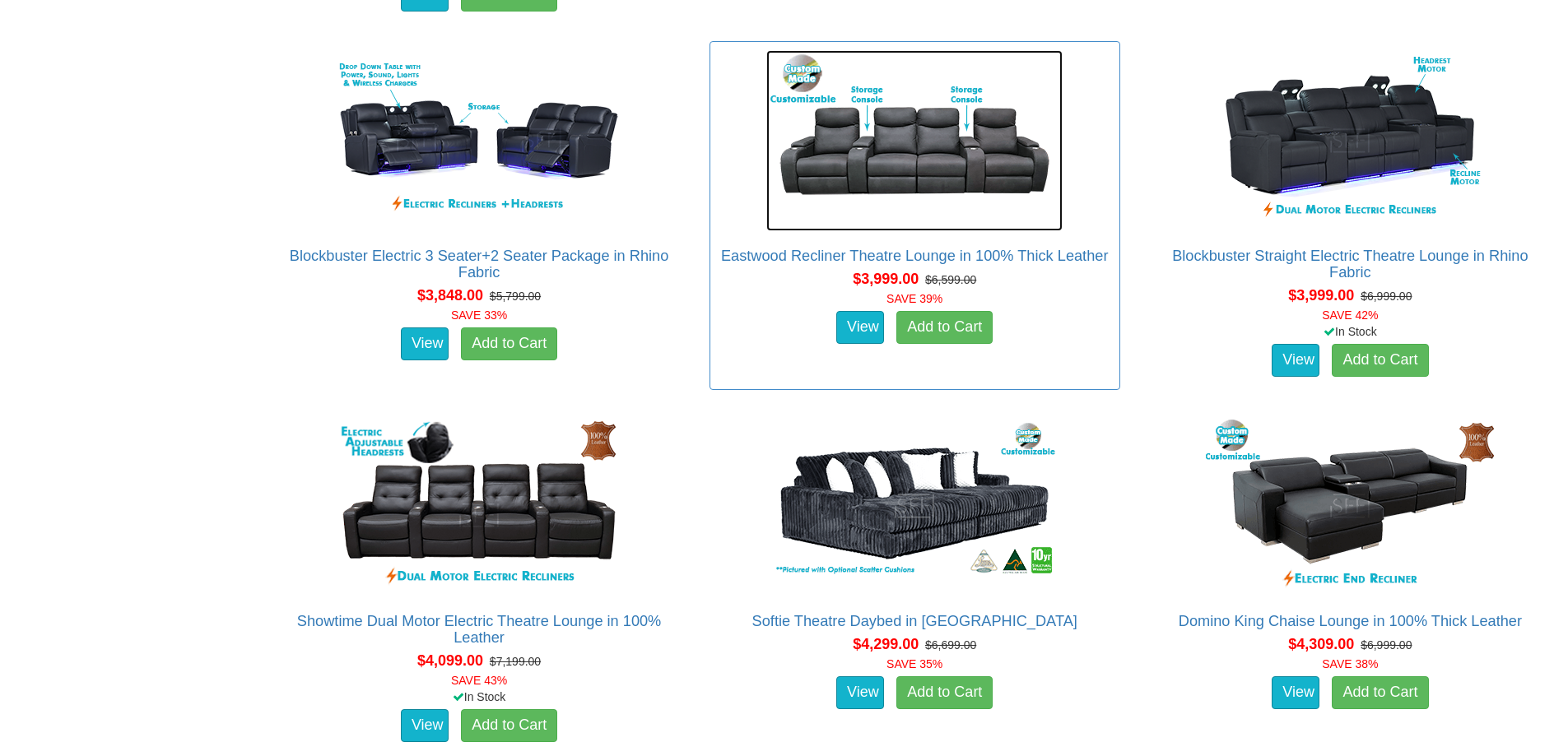
click at [918, 171] on img at bounding box center [914, 140] width 296 height 181
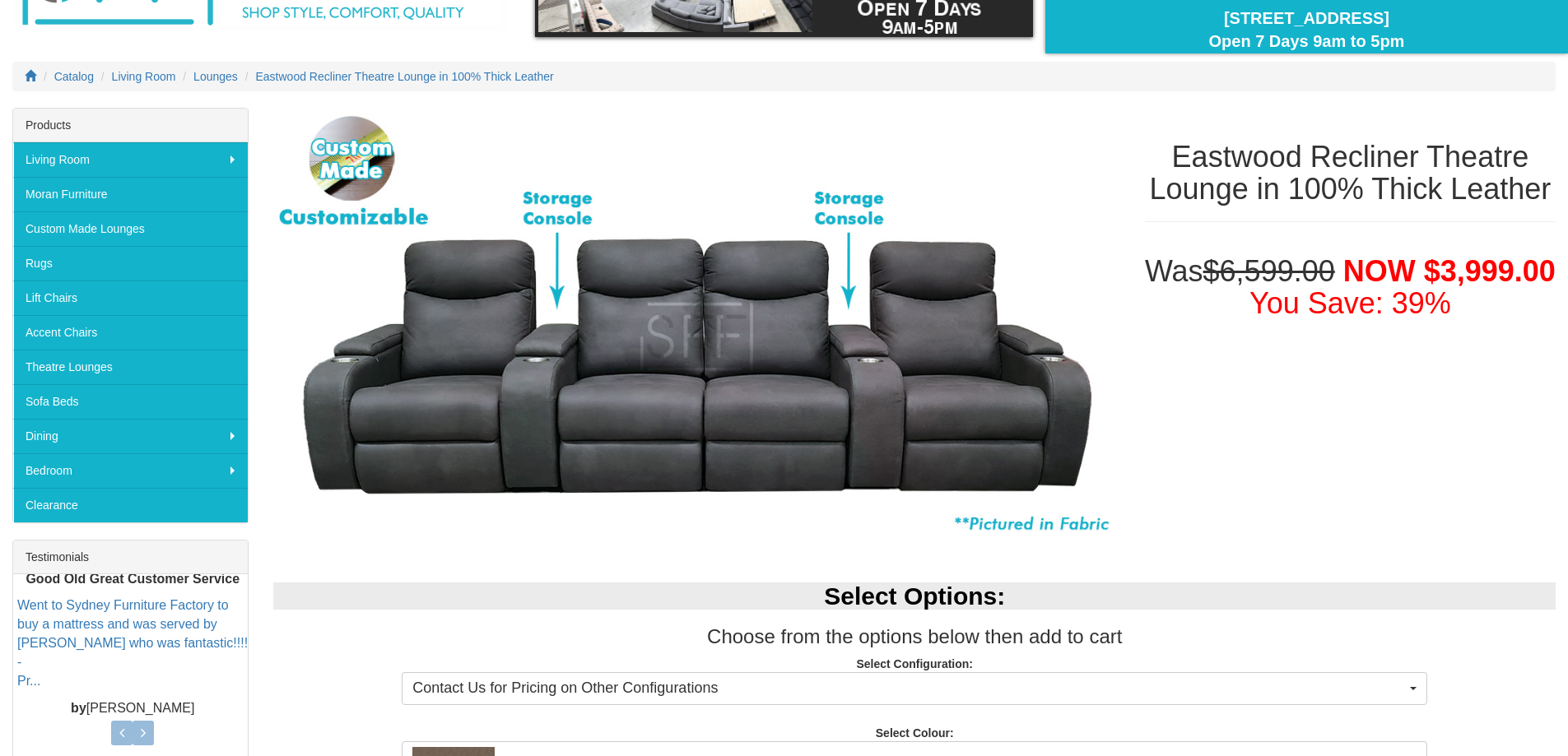
scroll to position [164, 0]
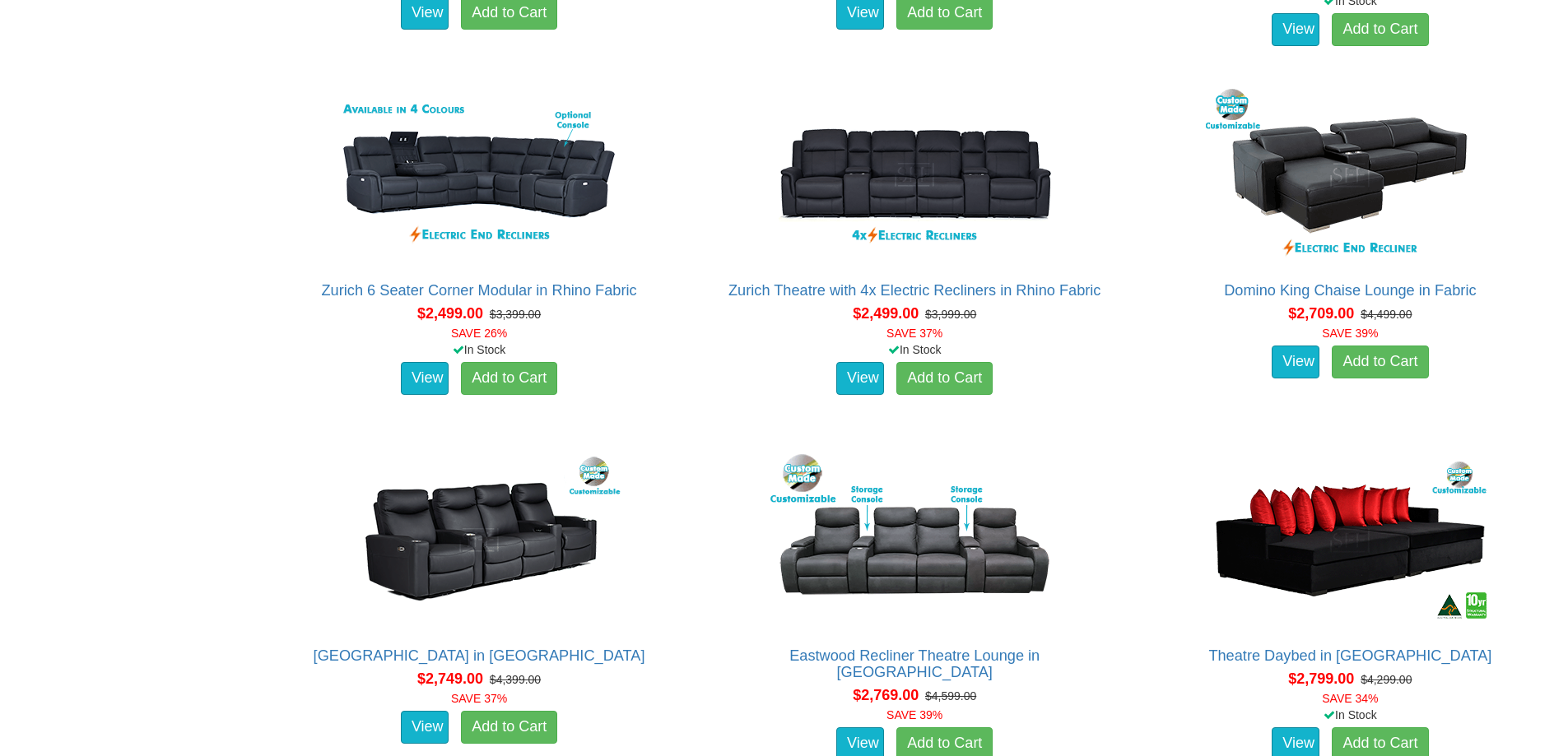
scroll to position [1803, 0]
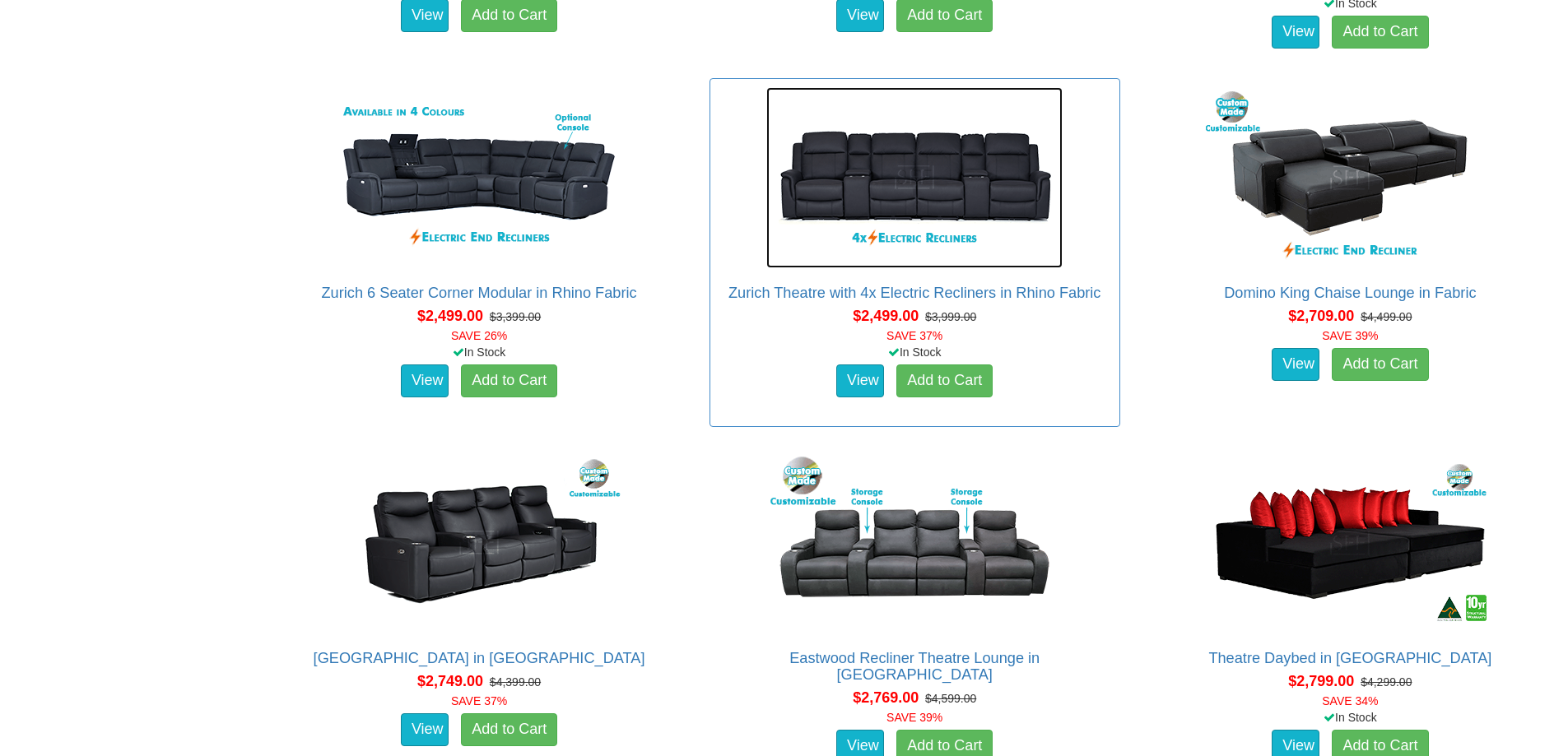
click at [978, 189] on img at bounding box center [914, 178] width 296 height 181
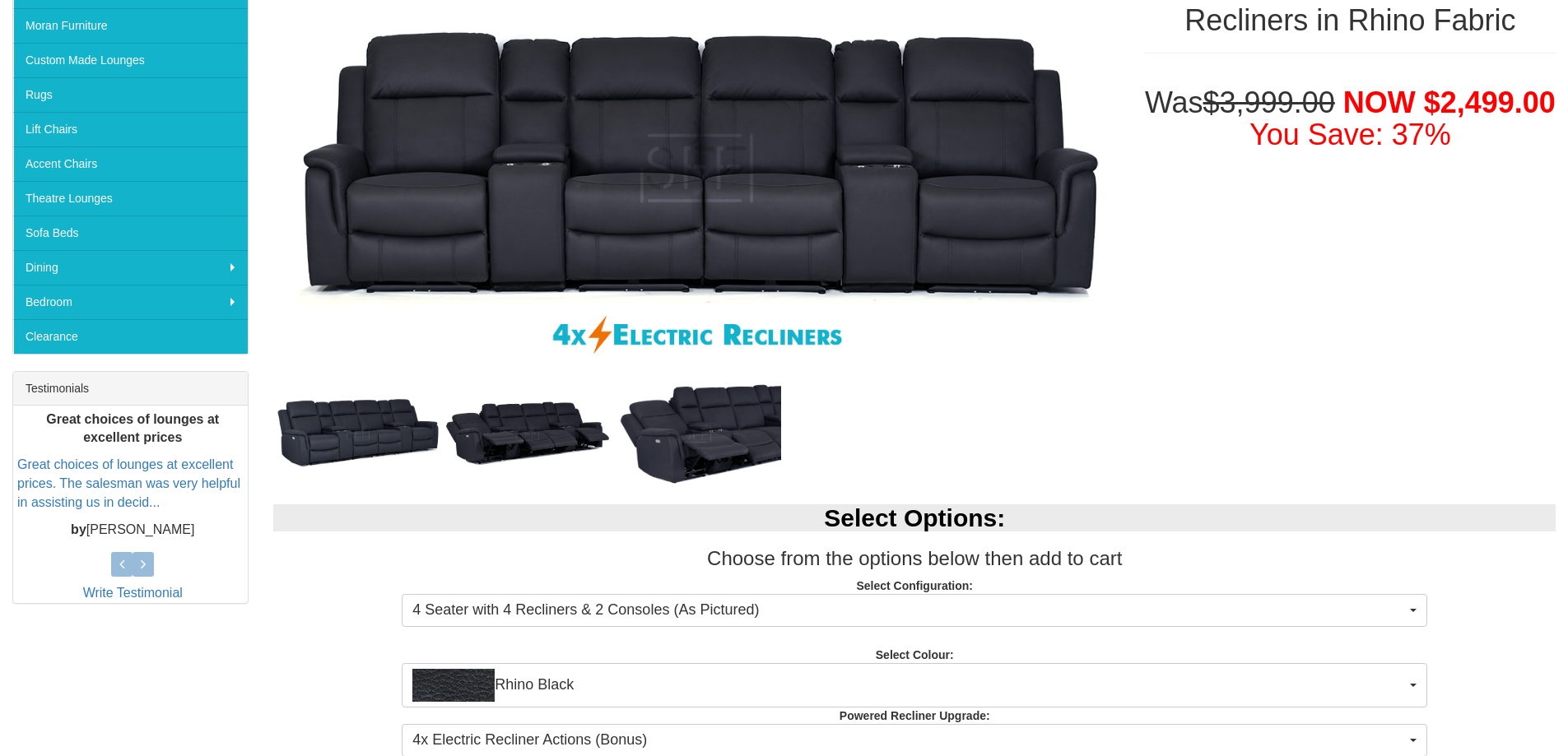
scroll to position [247, 0]
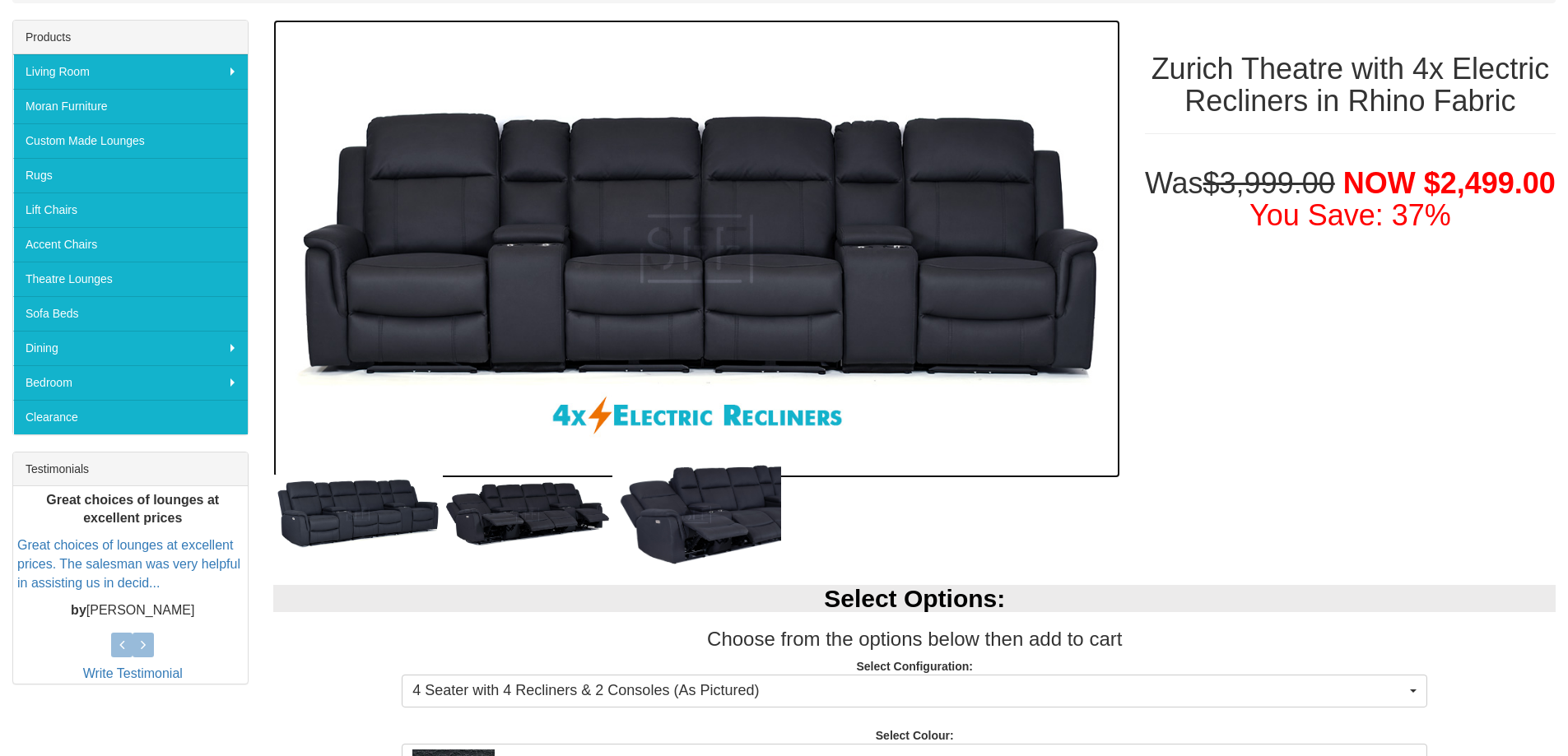
click at [921, 273] on img at bounding box center [696, 249] width 846 height 458
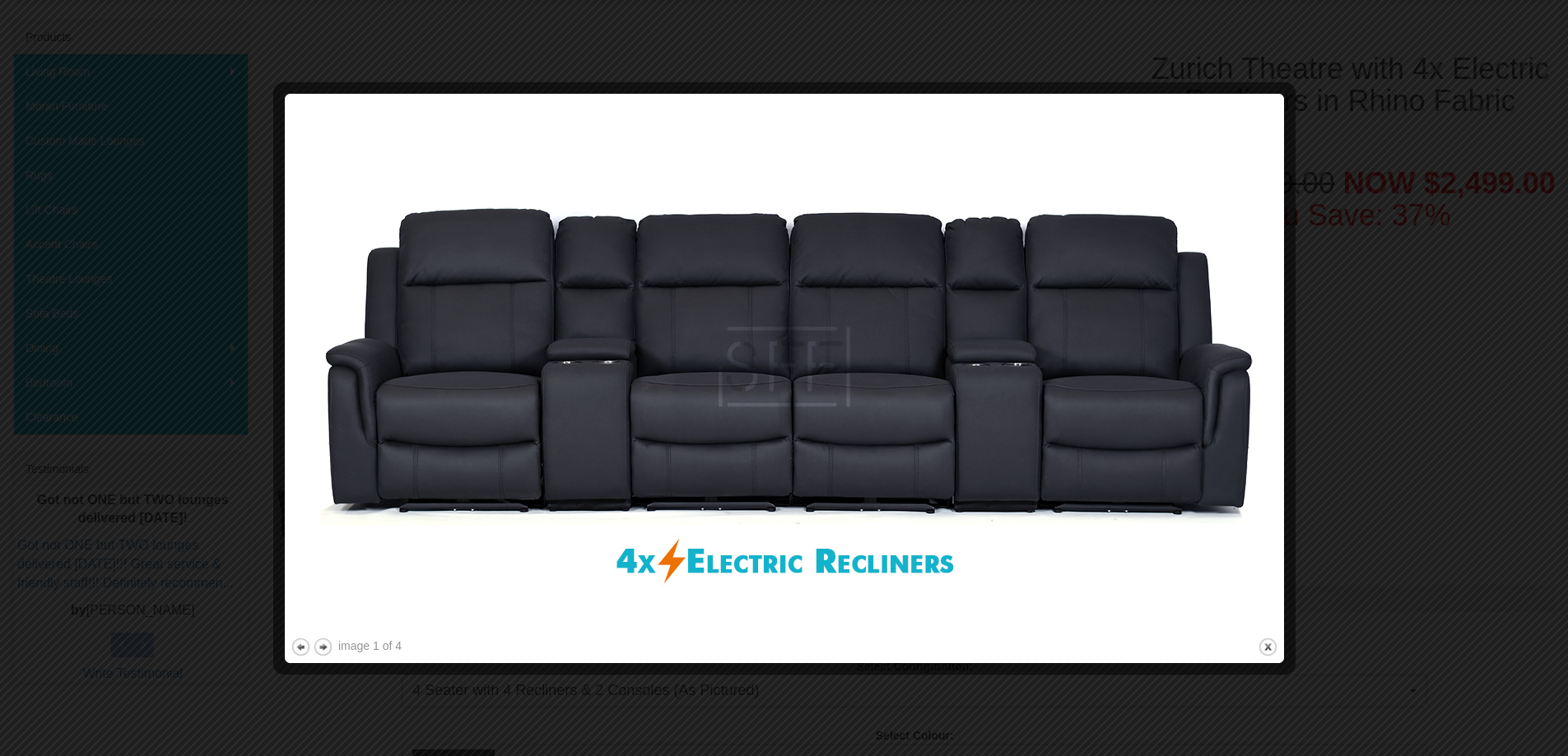
click at [305, 39] on div at bounding box center [784, 378] width 1568 height 756
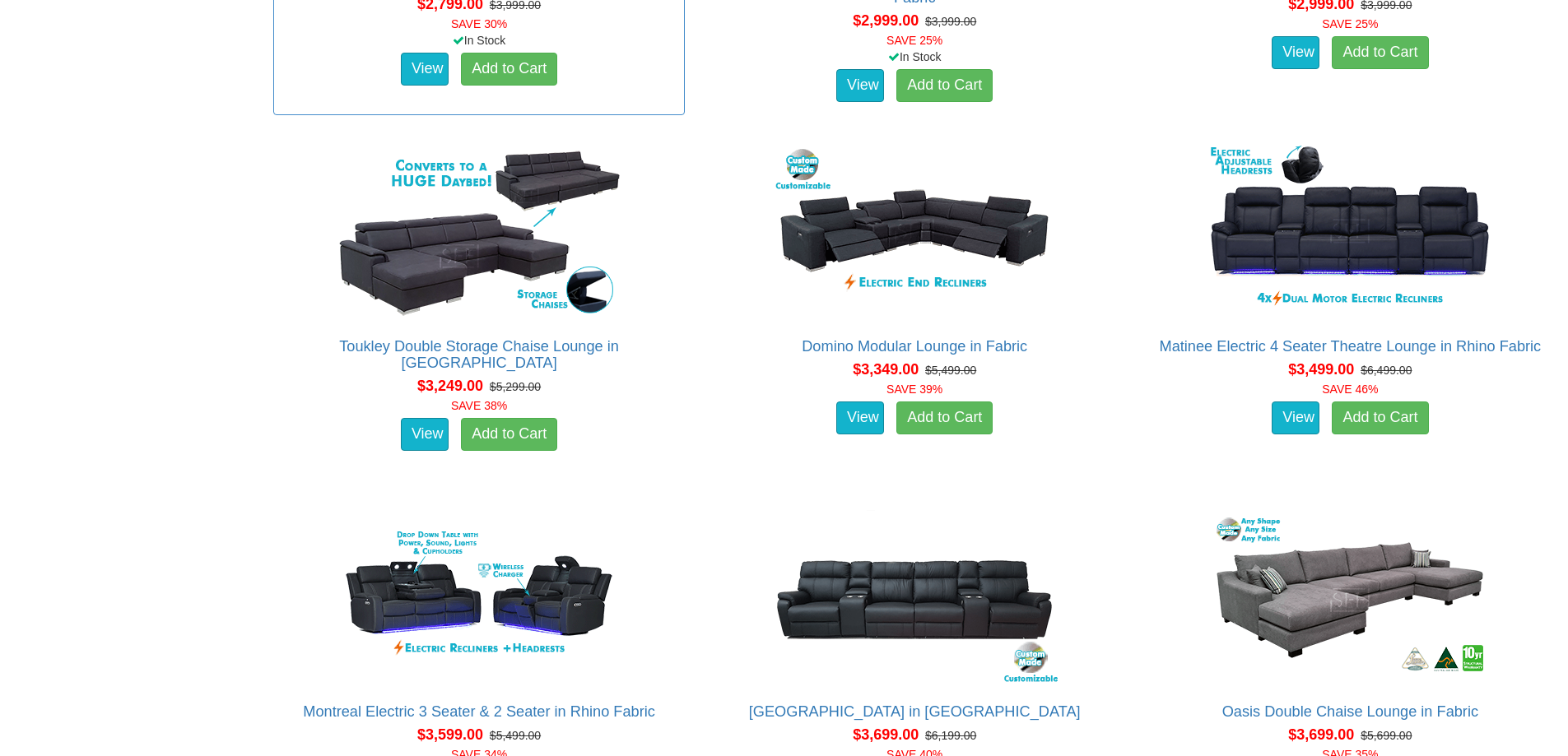
scroll to position [2865, 0]
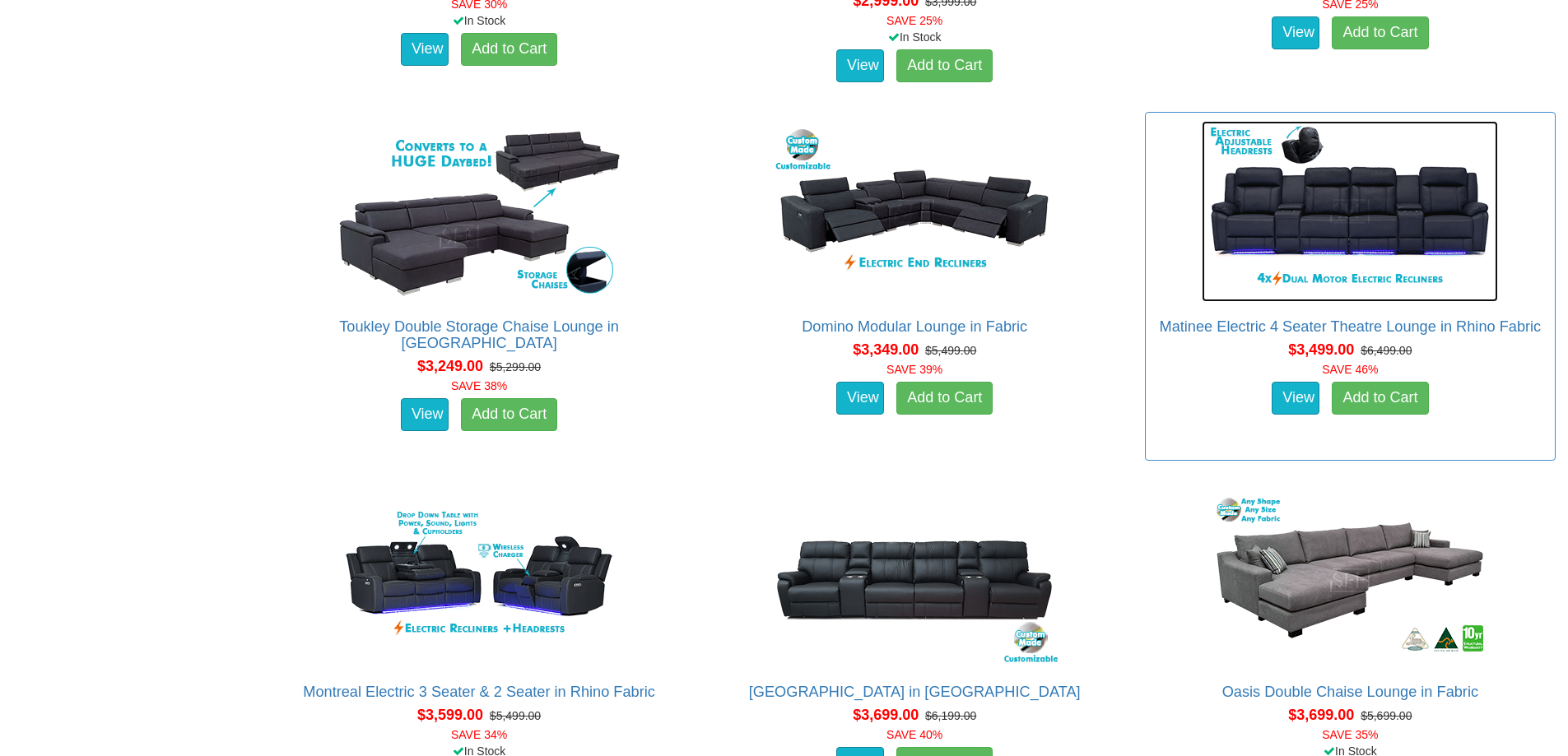
click at [1363, 246] on img at bounding box center [1349, 211] width 296 height 181
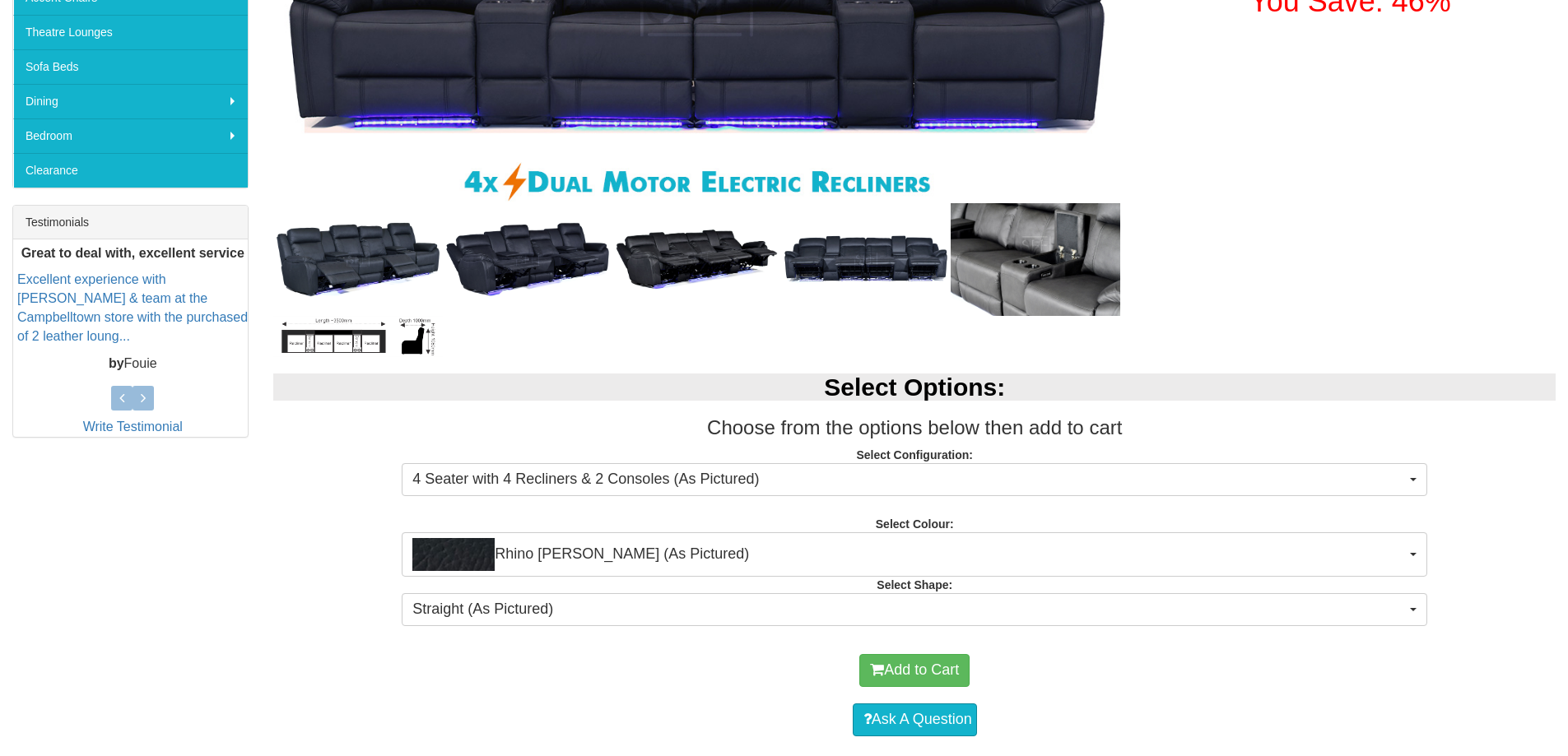
scroll to position [741, 0]
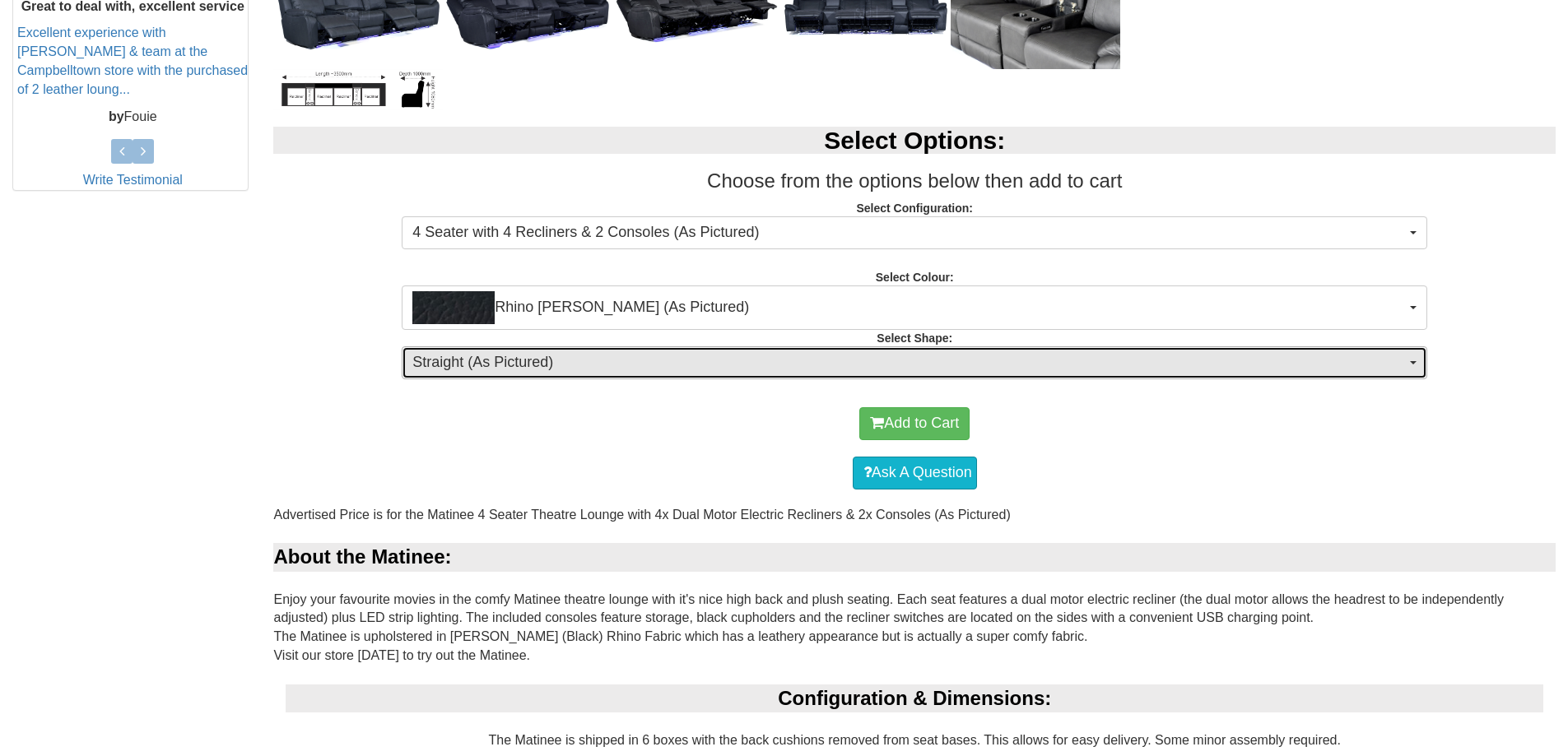
click at [892, 348] on button "Straight (As Pictured)" at bounding box center [914, 362] width 1026 height 33
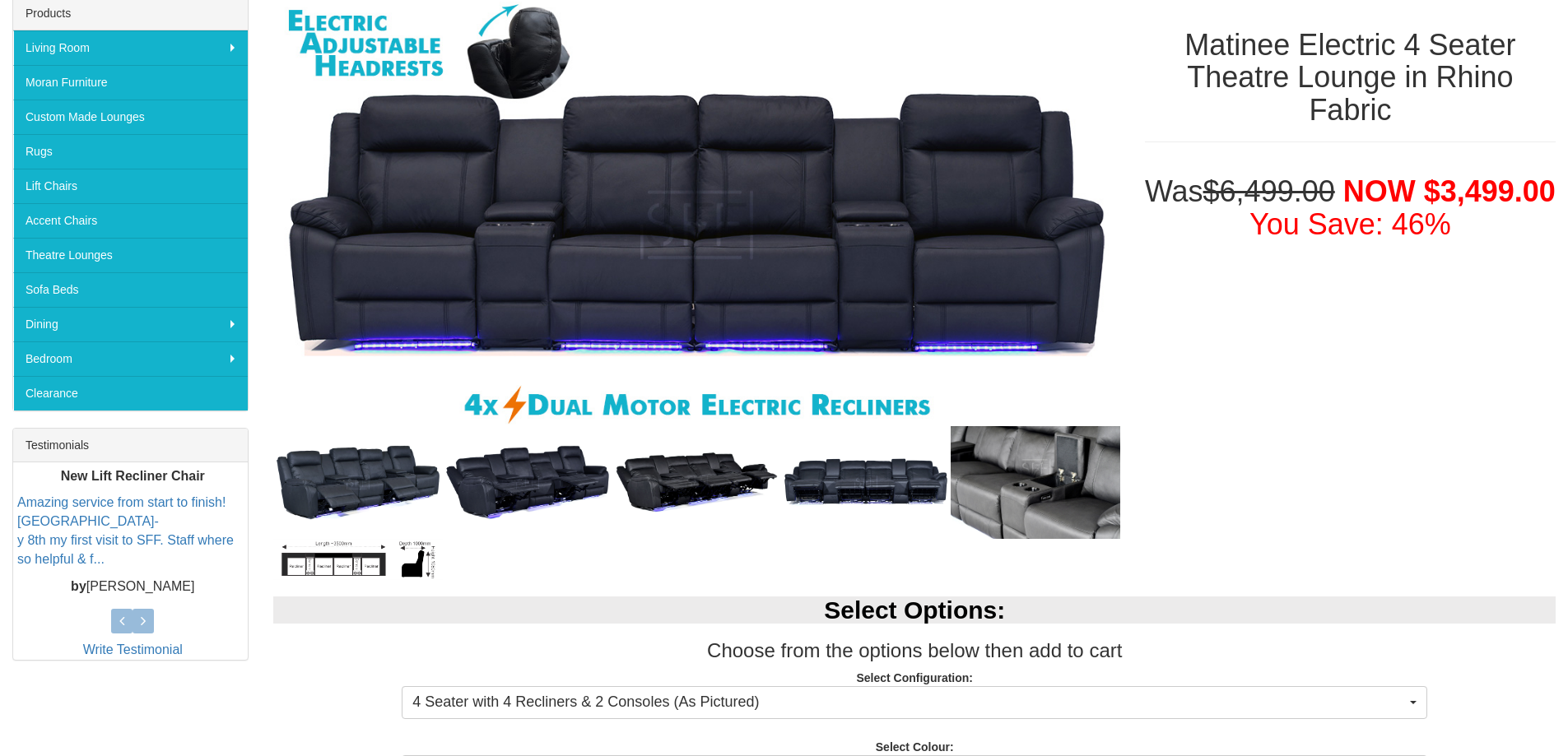
scroll to position [247, 0]
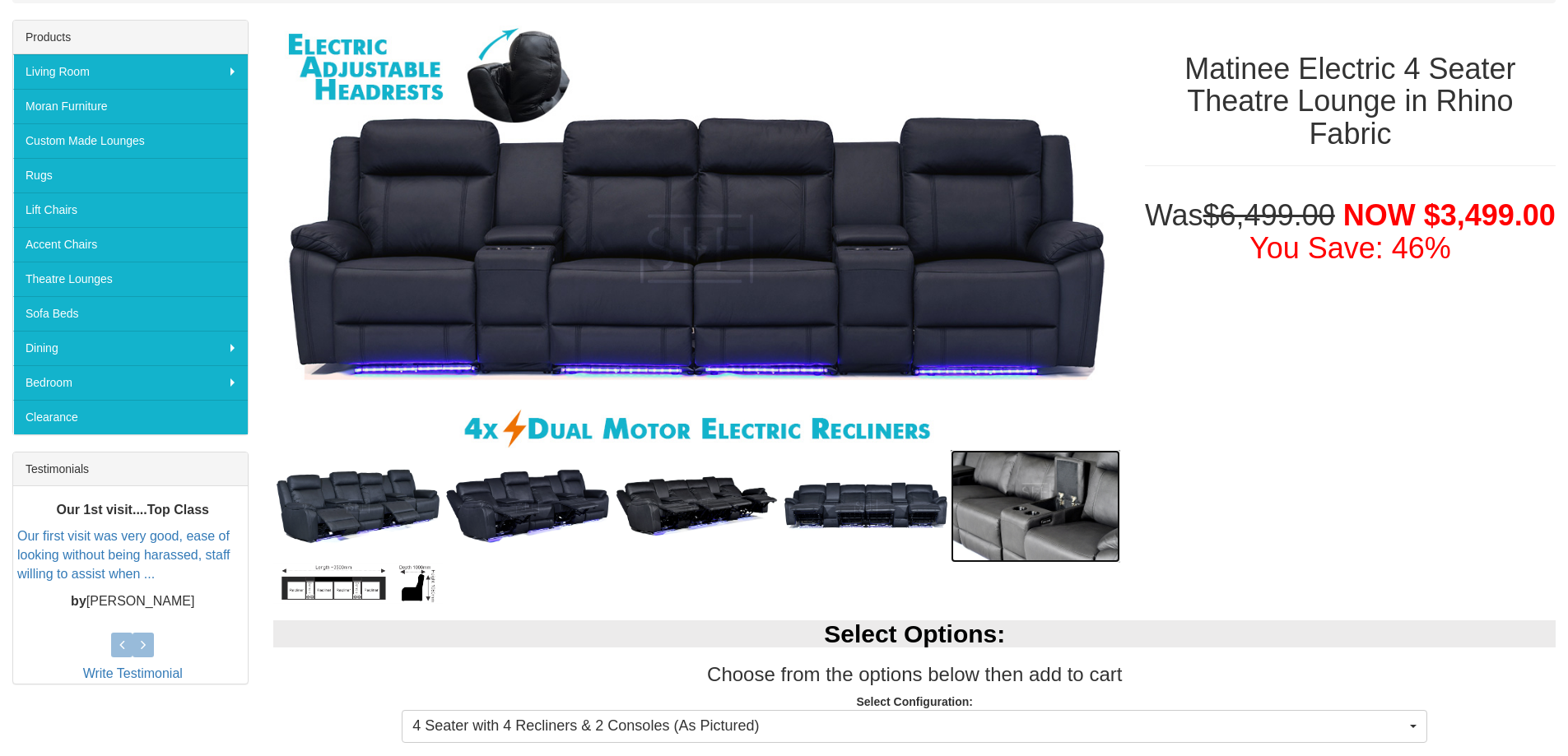
click at [986, 529] on img at bounding box center [1035, 506] width 169 height 113
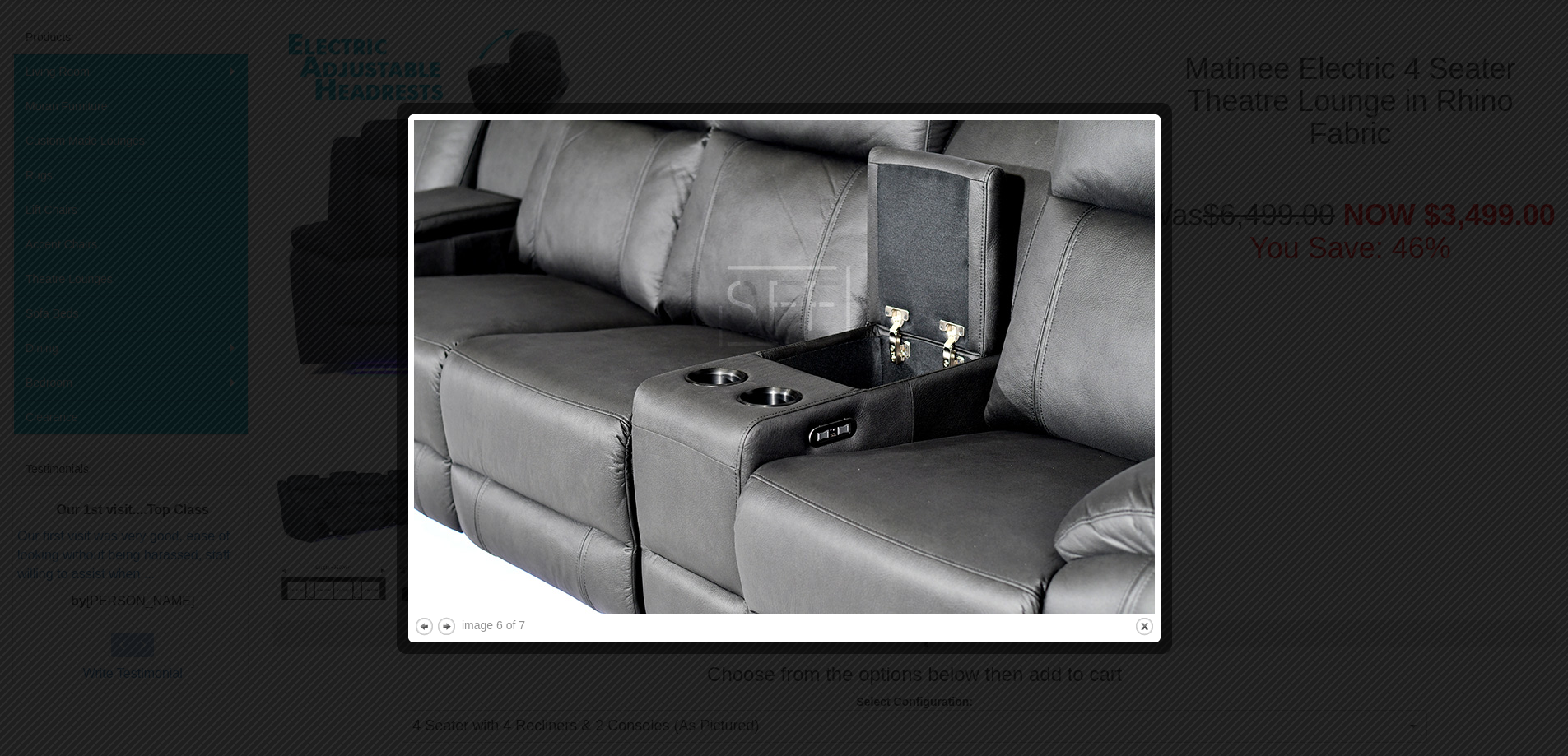
click at [510, 434] on img at bounding box center [784, 367] width 741 height 494
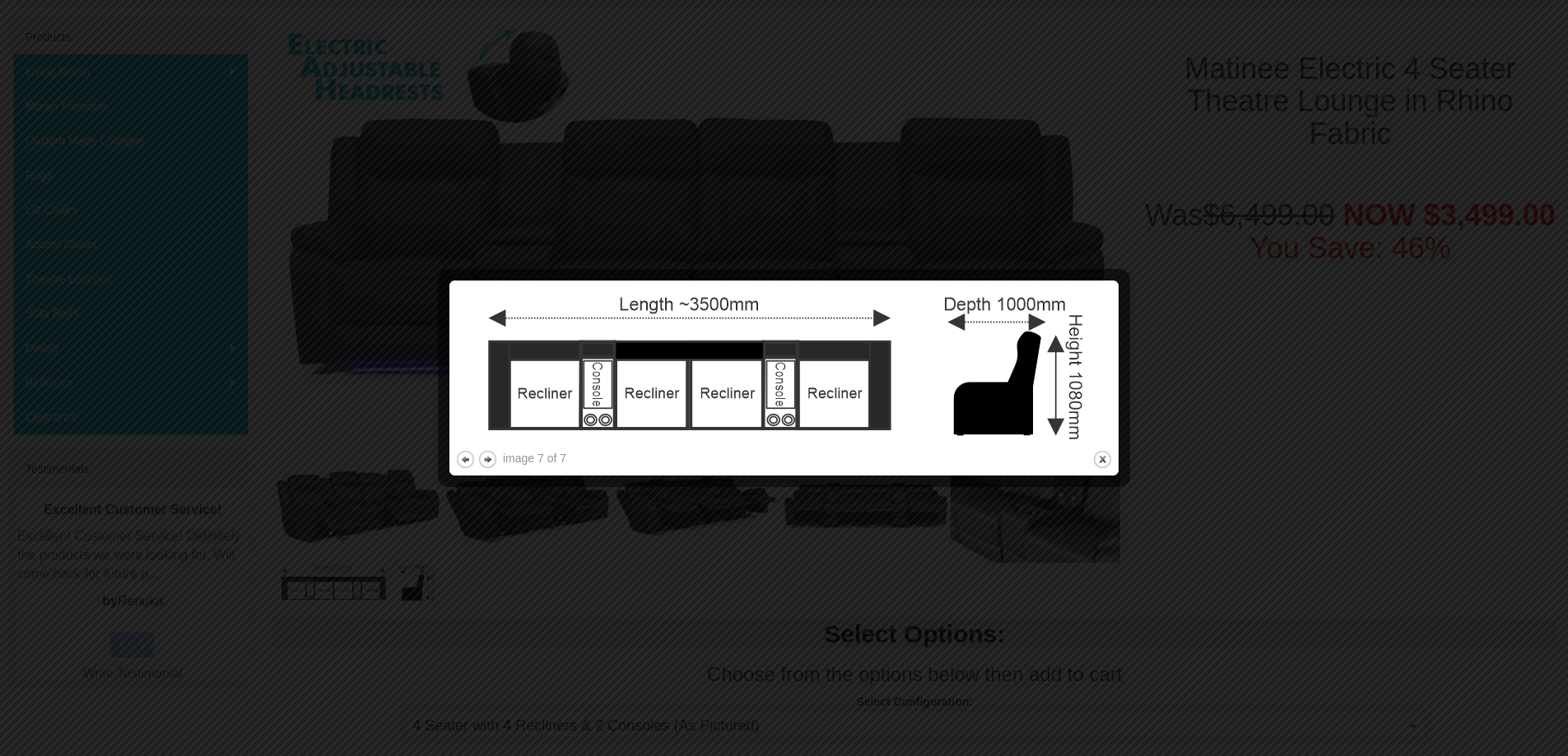
click at [507, 315] on img at bounding box center [784, 366] width 658 height 160
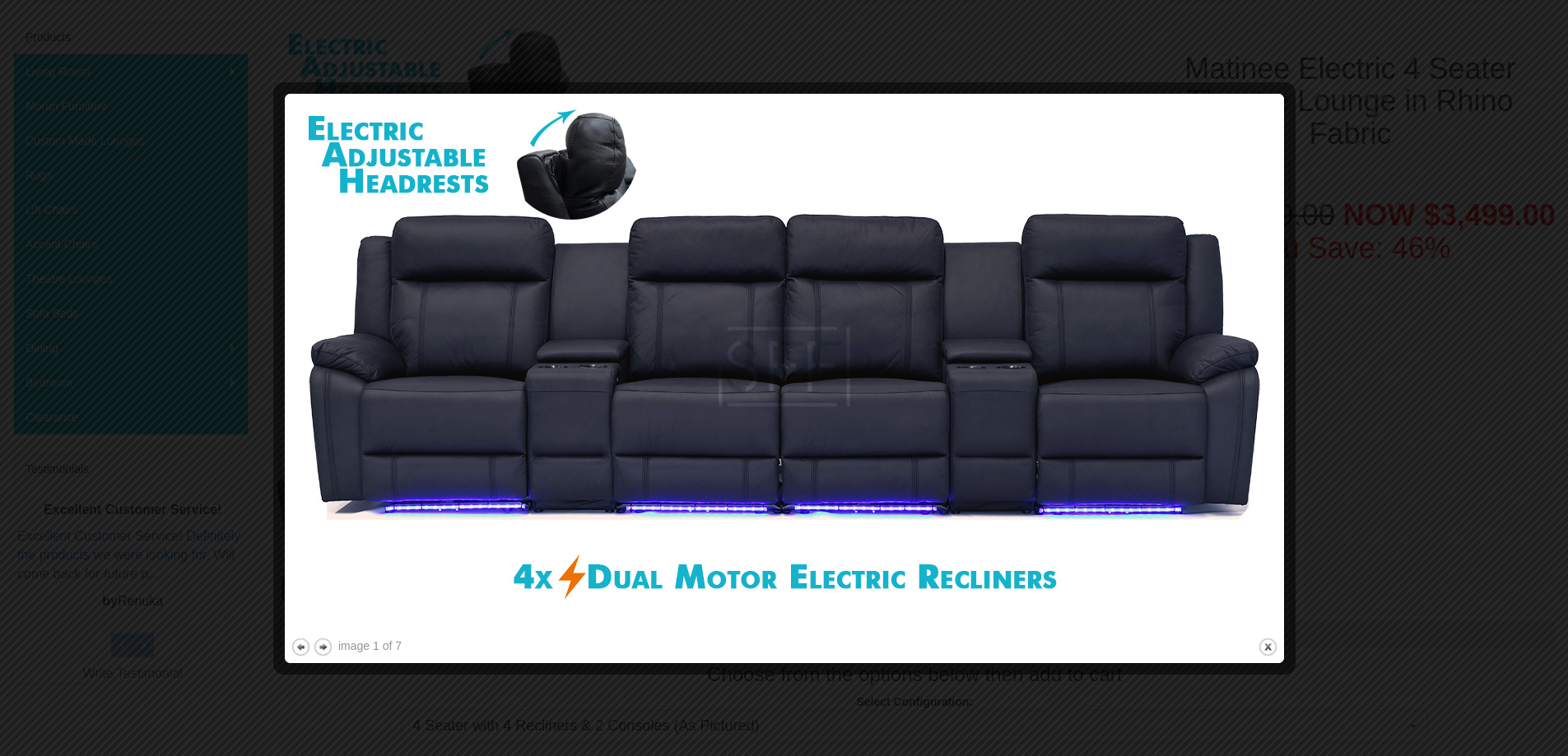
scroll to position [909, 0]
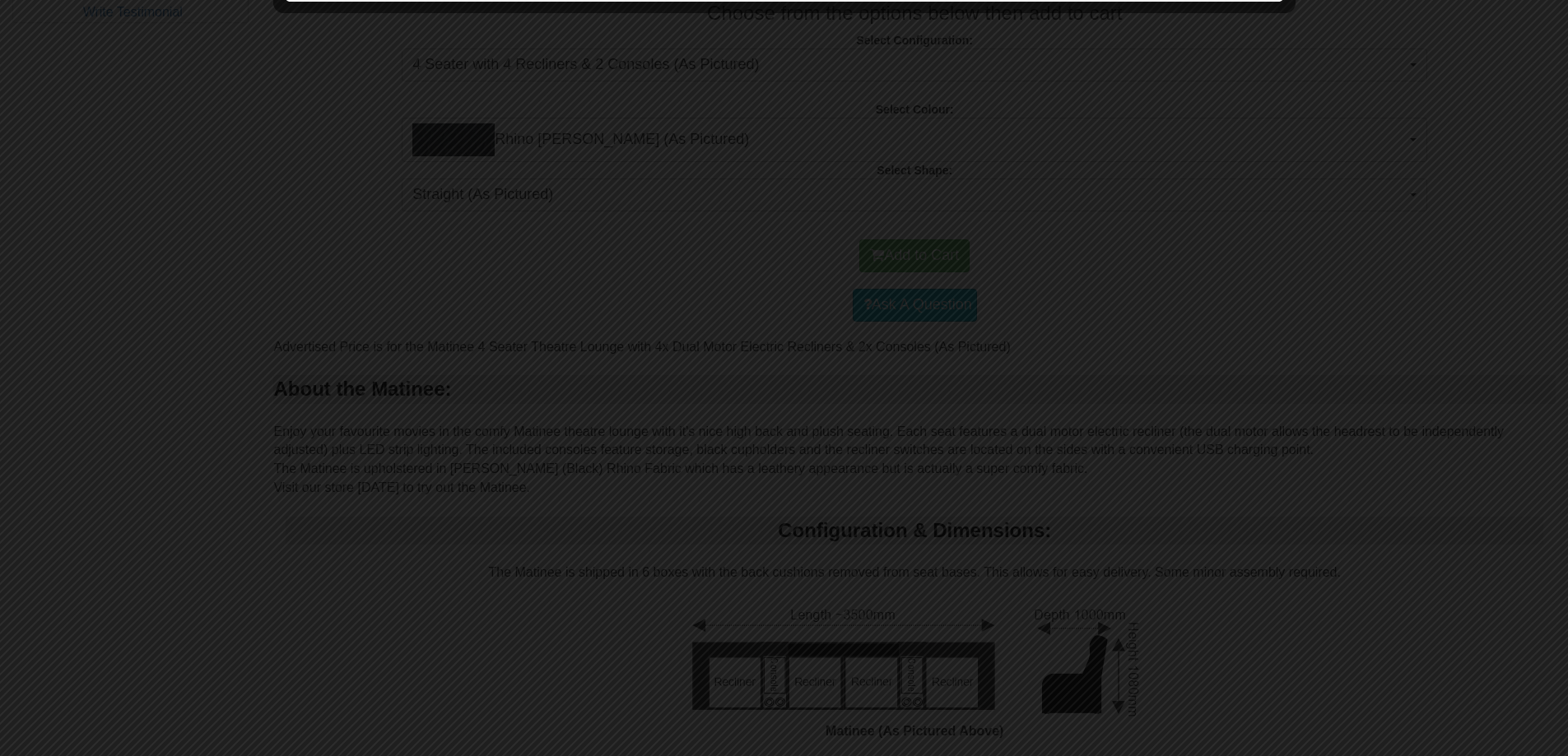
click at [961, 546] on div at bounding box center [784, 378] width 1568 height 756
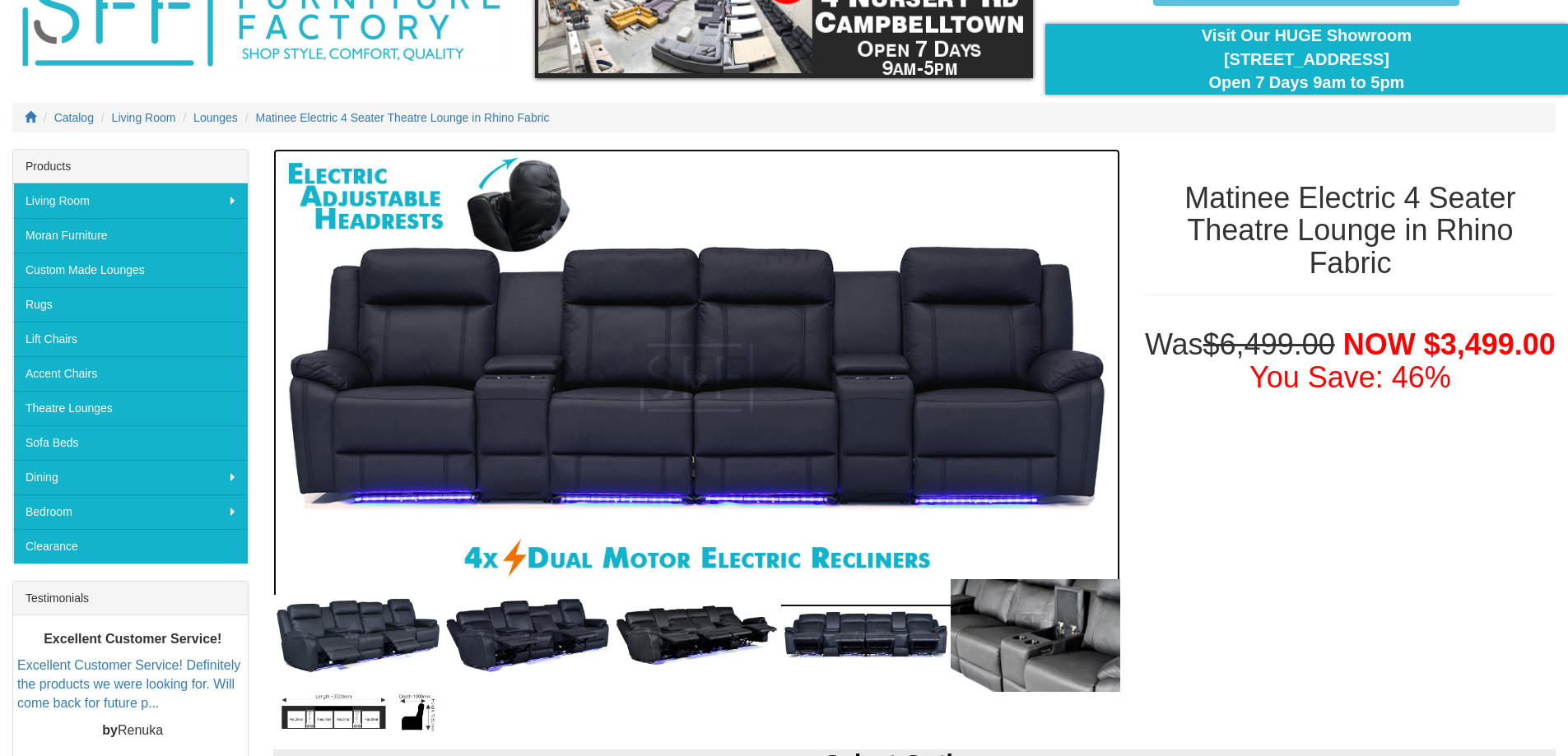
scroll to position [365, 0]
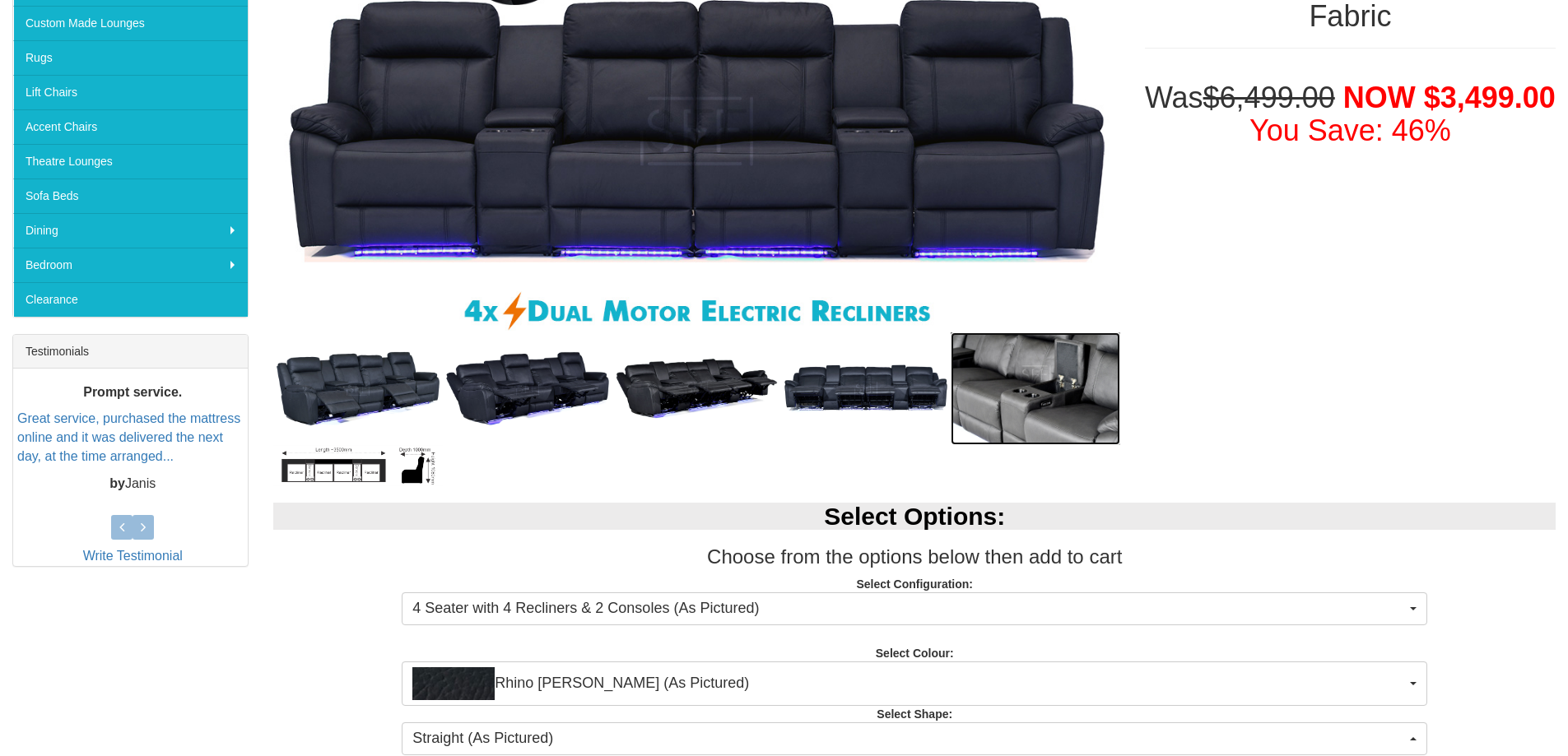
click at [1062, 409] on img at bounding box center [1035, 388] width 169 height 113
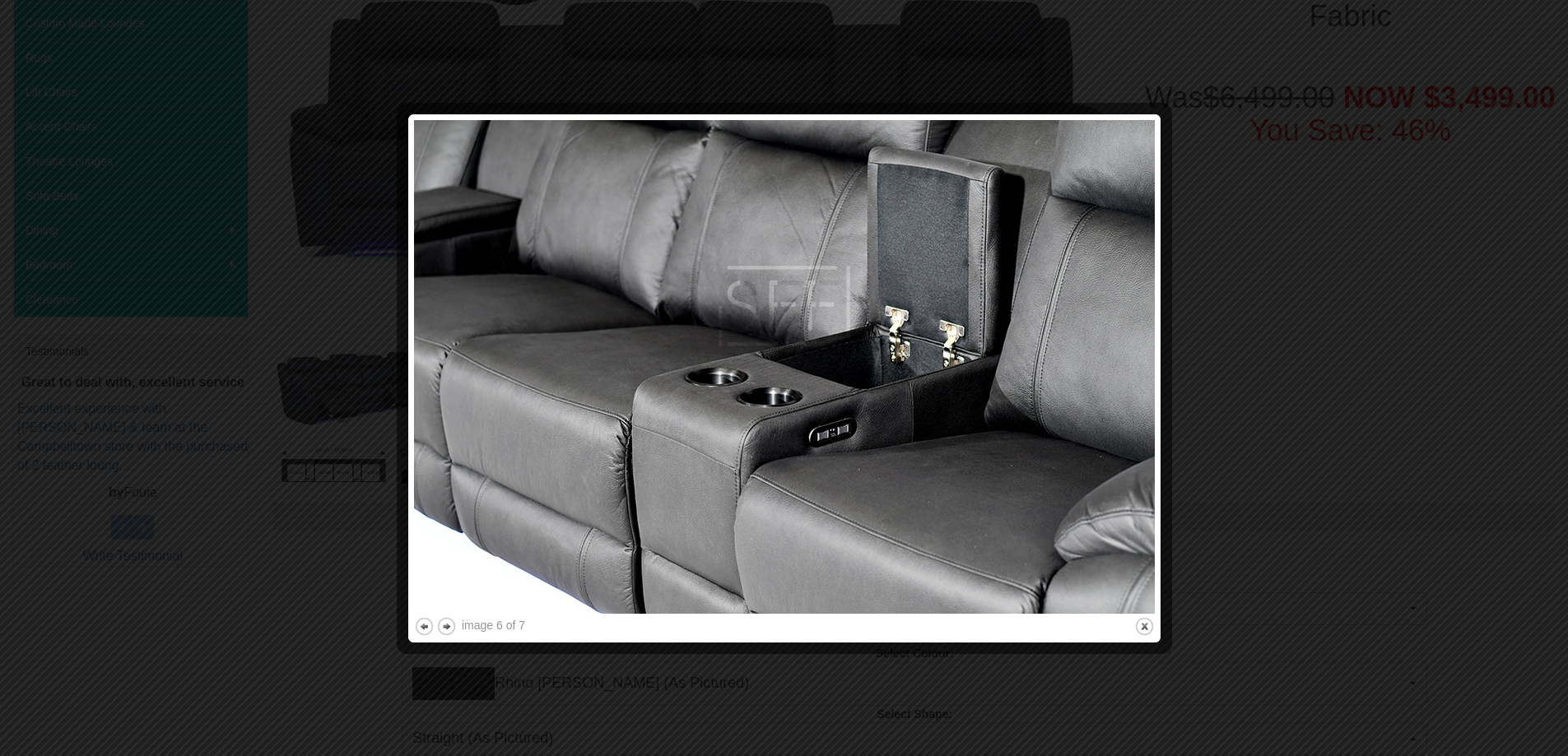
scroll to position [612, 0]
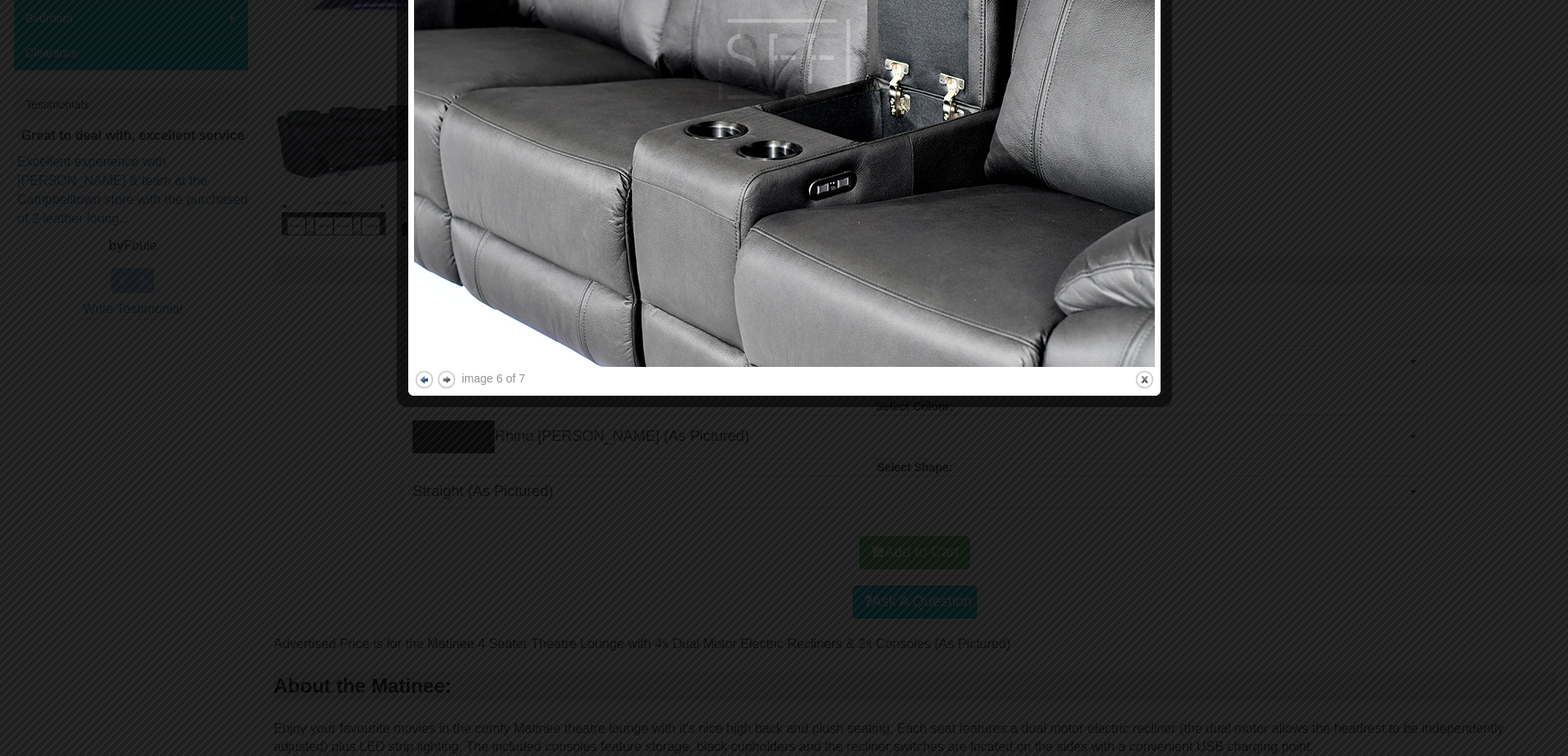
click at [421, 379] on button "previous" at bounding box center [424, 380] width 21 height 21
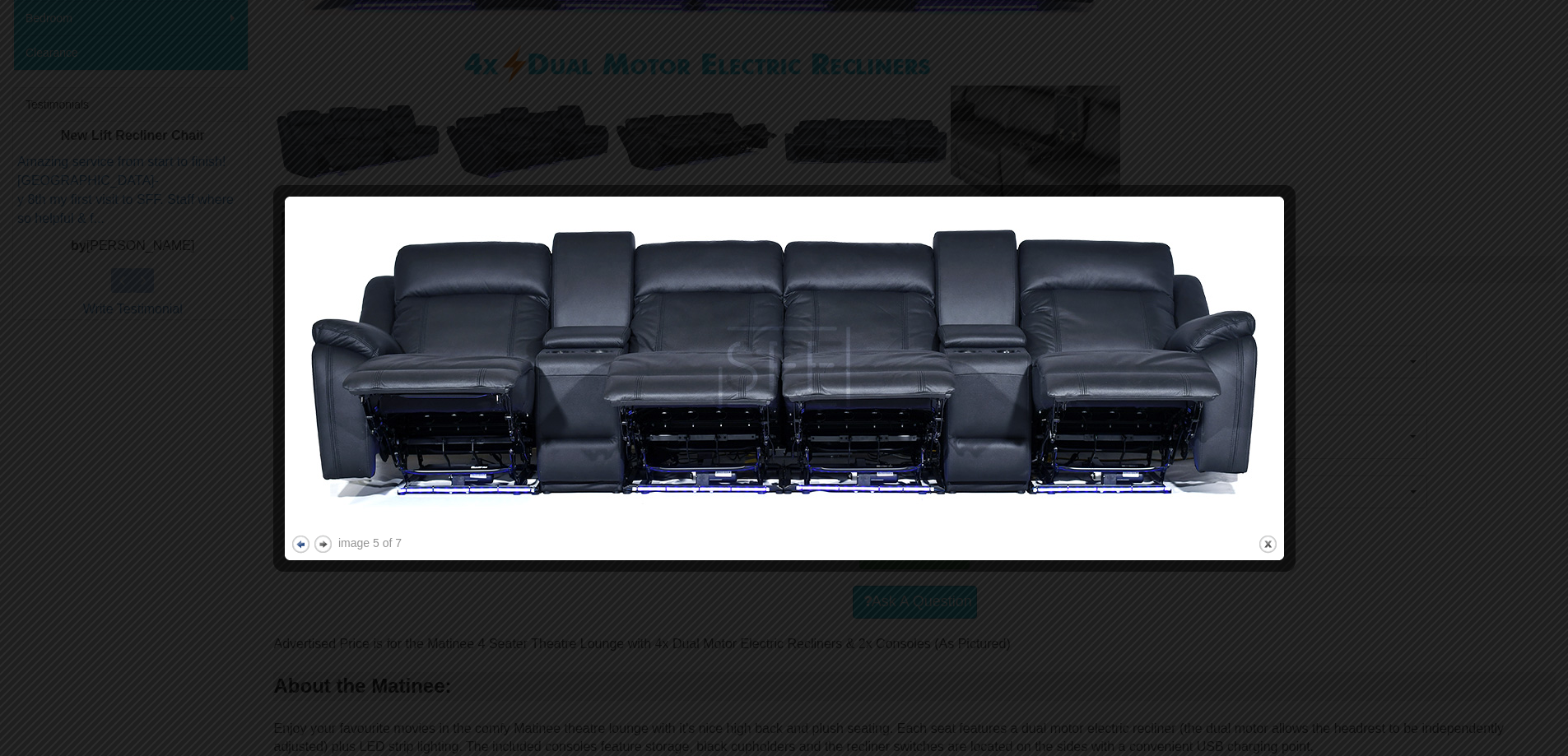
click at [298, 539] on button "previous" at bounding box center [300, 544] width 21 height 21
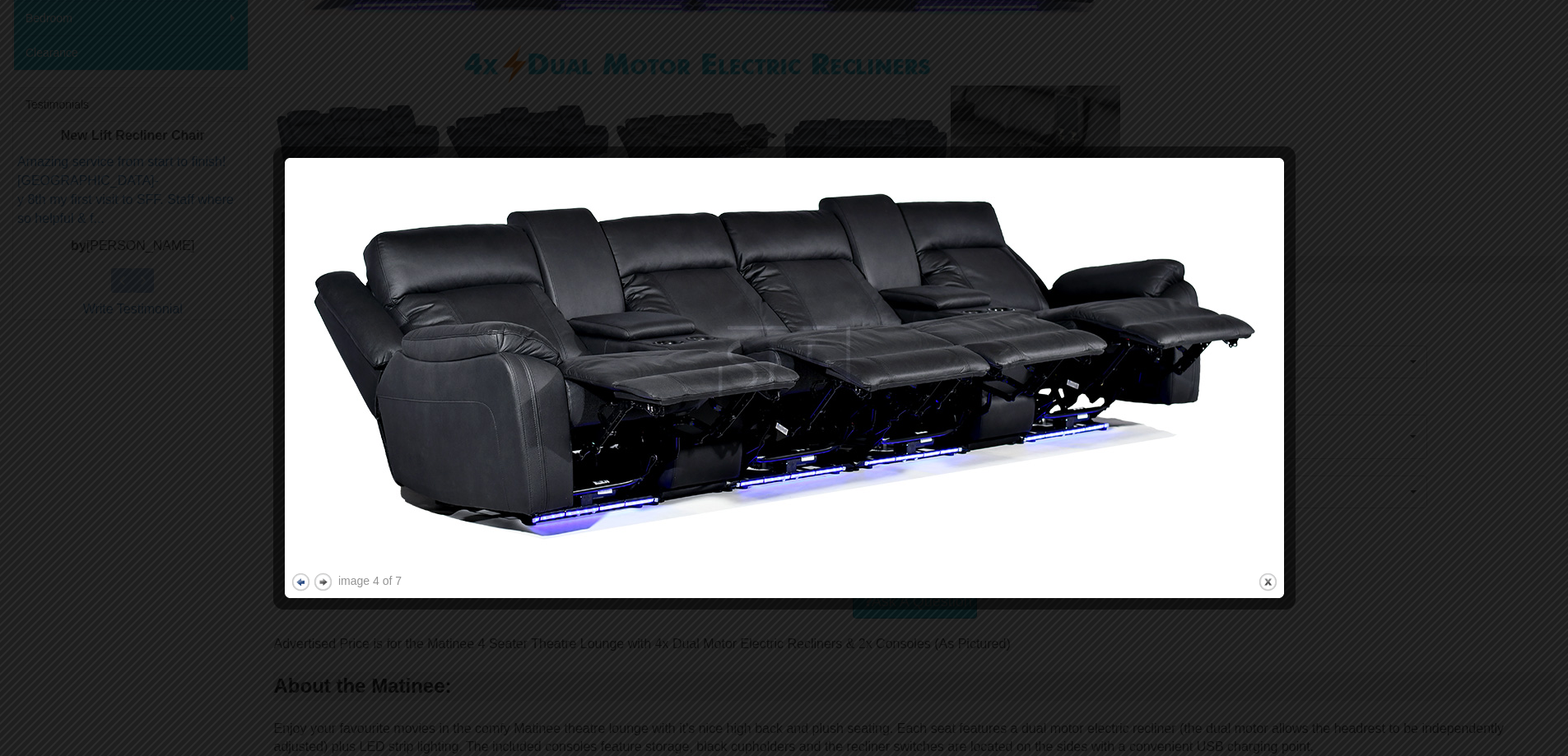
click at [298, 539] on img at bounding box center [784, 366] width 987 height 406
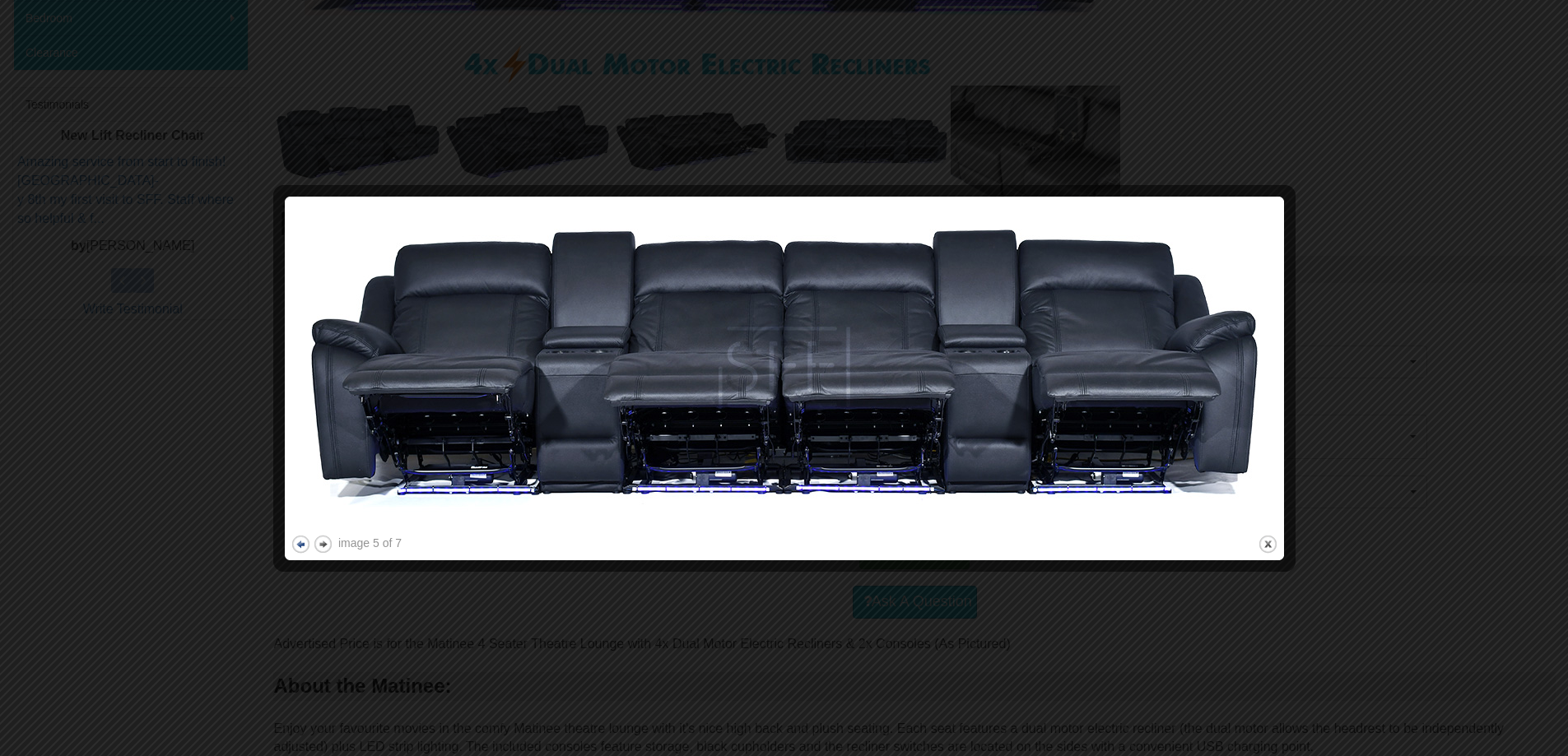
click at [298, 539] on button "previous" at bounding box center [300, 544] width 21 height 21
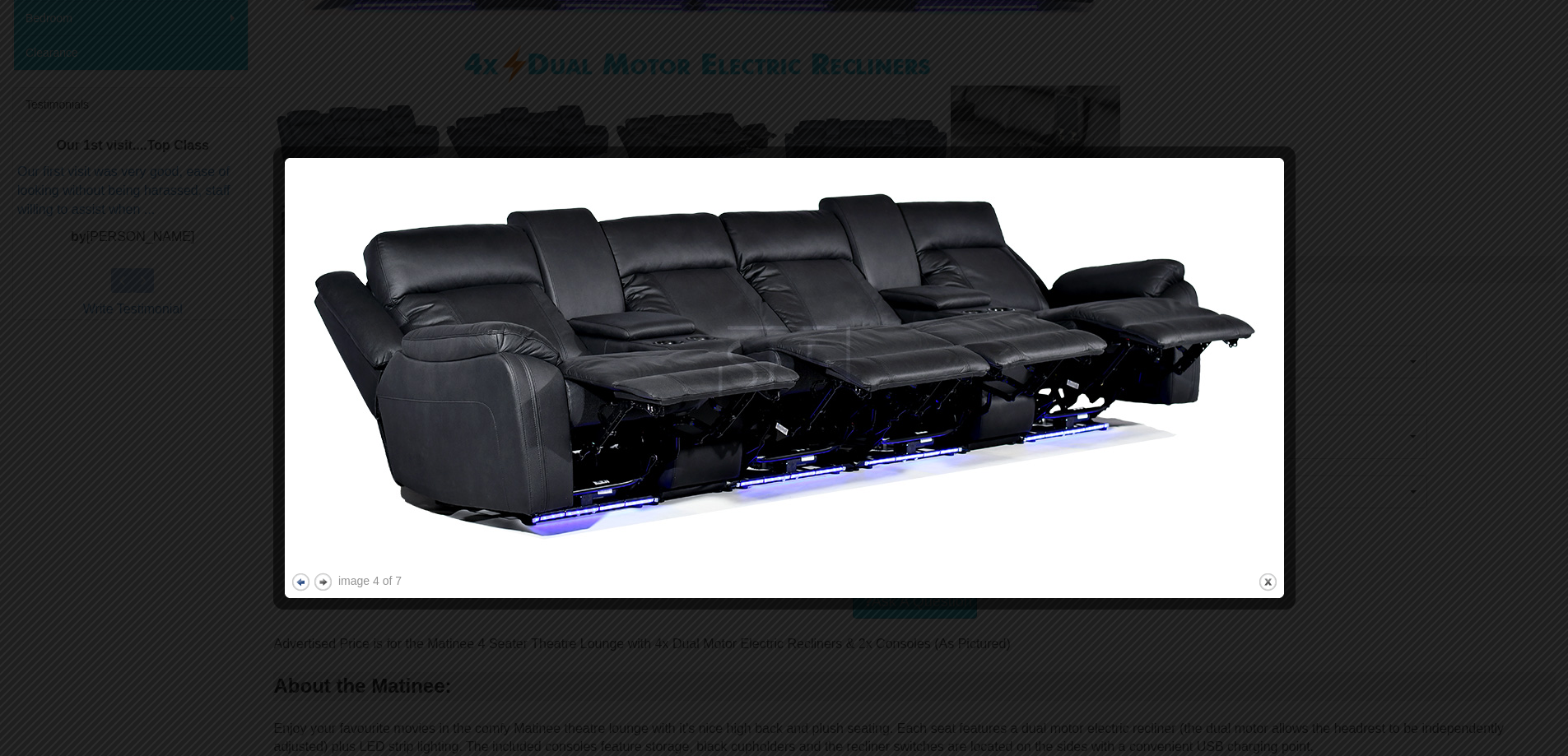
click at [298, 539] on img at bounding box center [784, 366] width 987 height 406
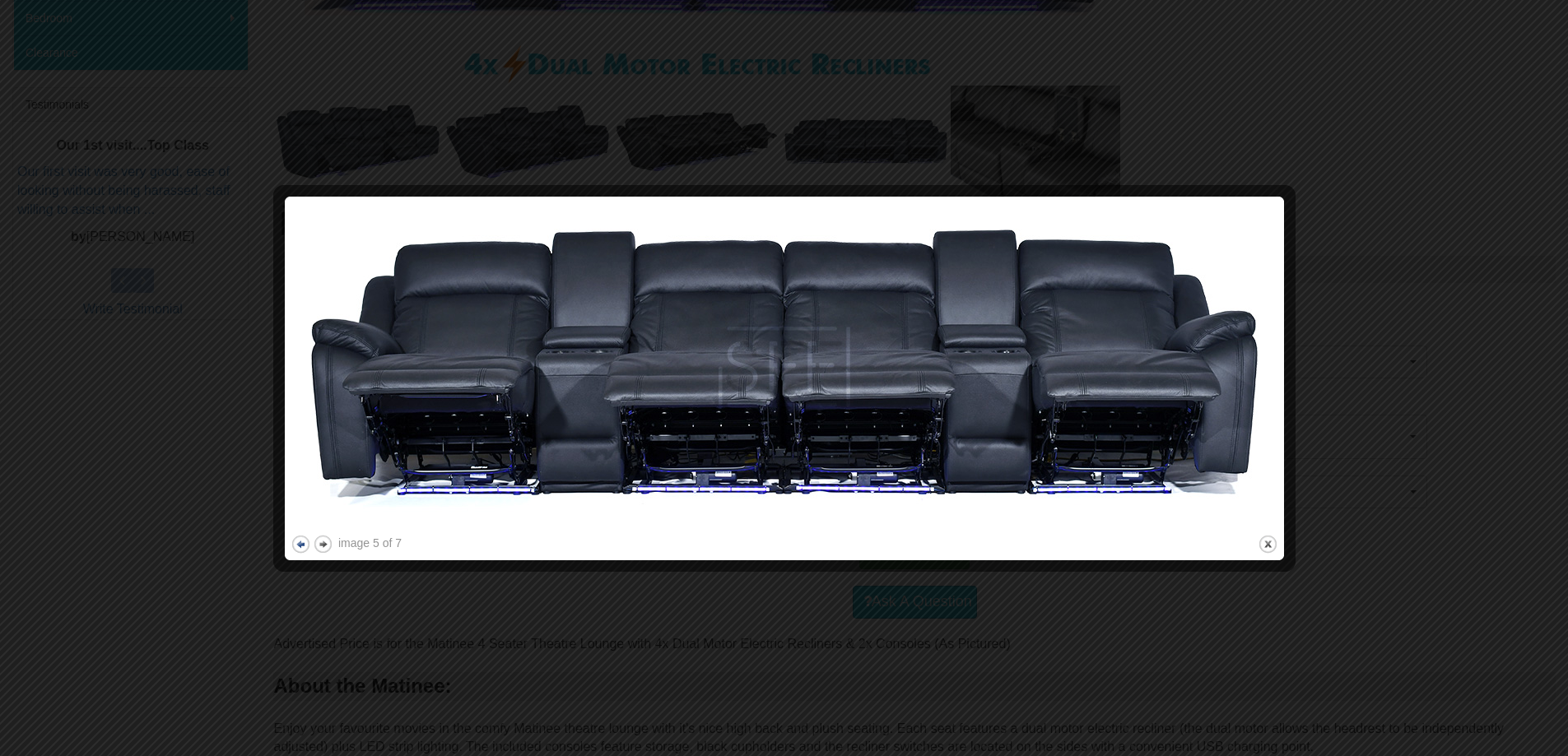
click at [298, 539] on button "previous" at bounding box center [300, 544] width 21 height 21
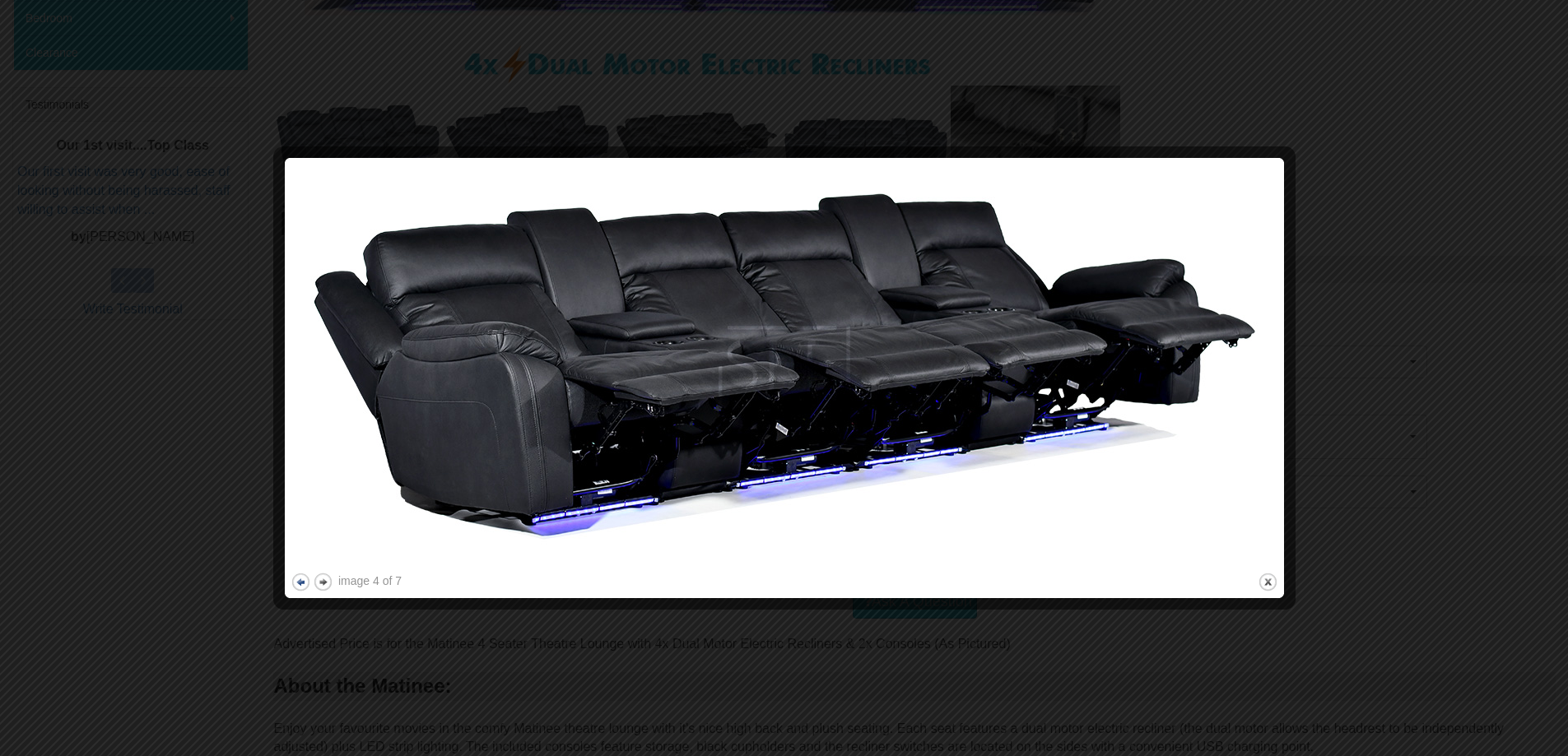
click at [298, 539] on img at bounding box center [784, 366] width 987 height 406
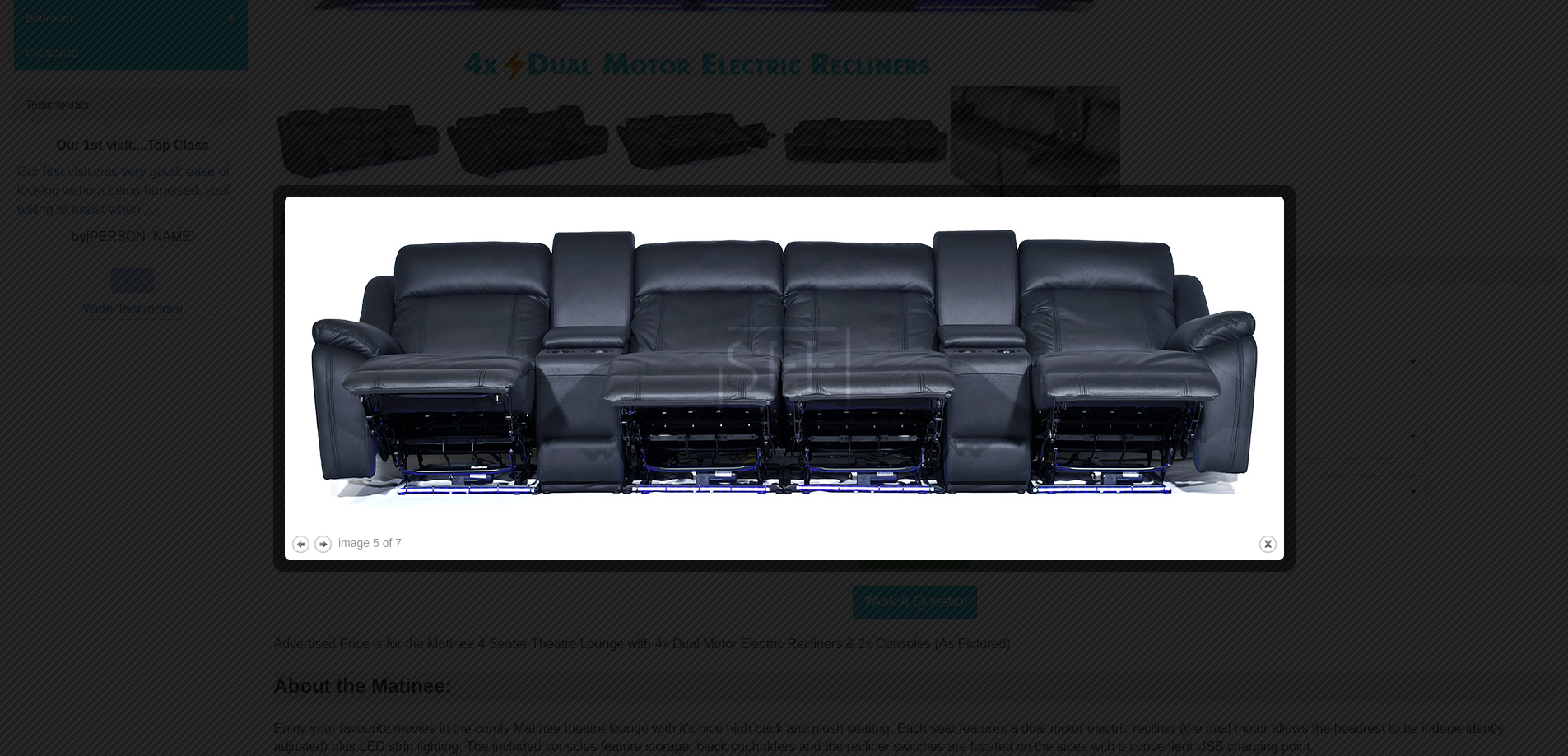
click at [1429, 163] on div at bounding box center [784, 378] width 1568 height 756
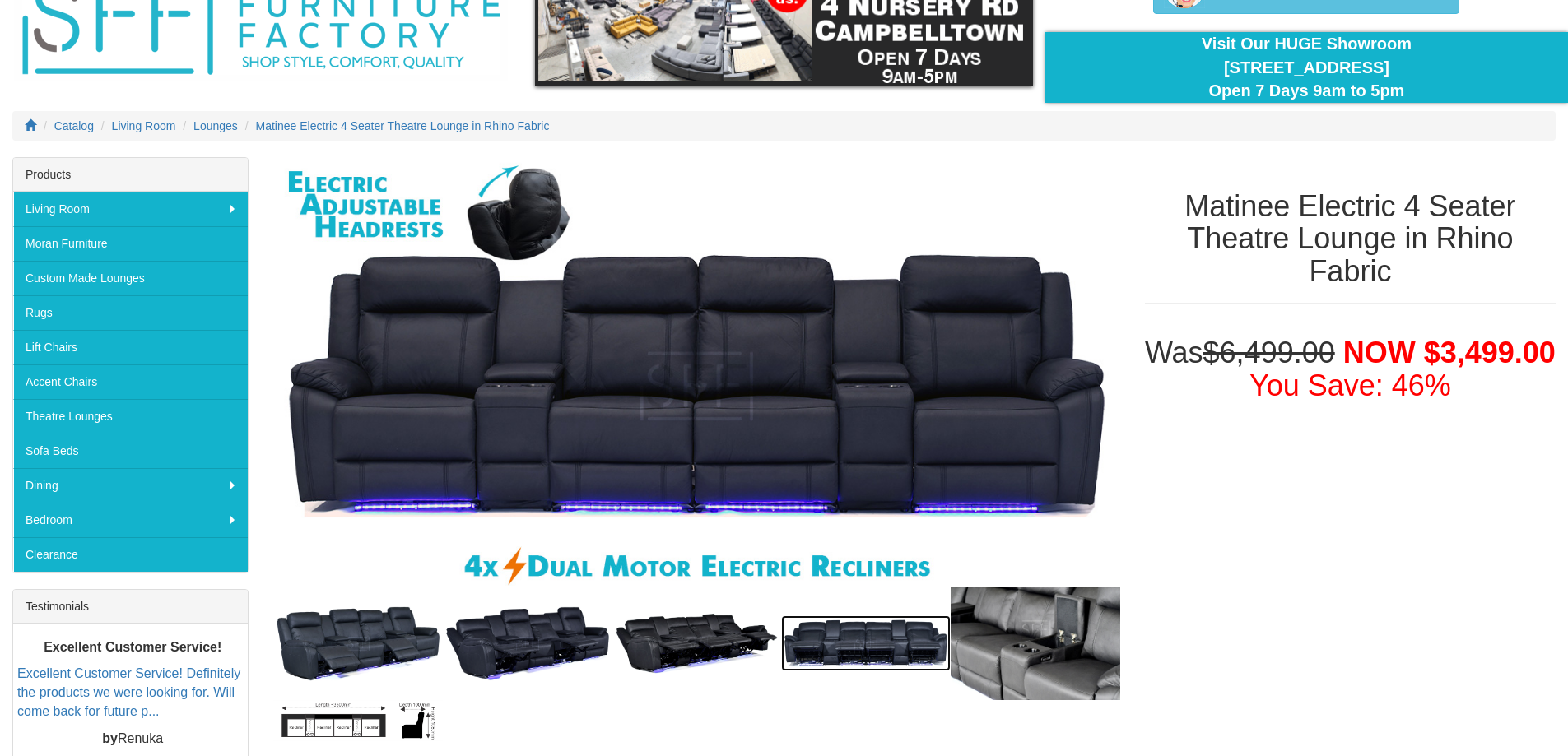
scroll to position [0, 0]
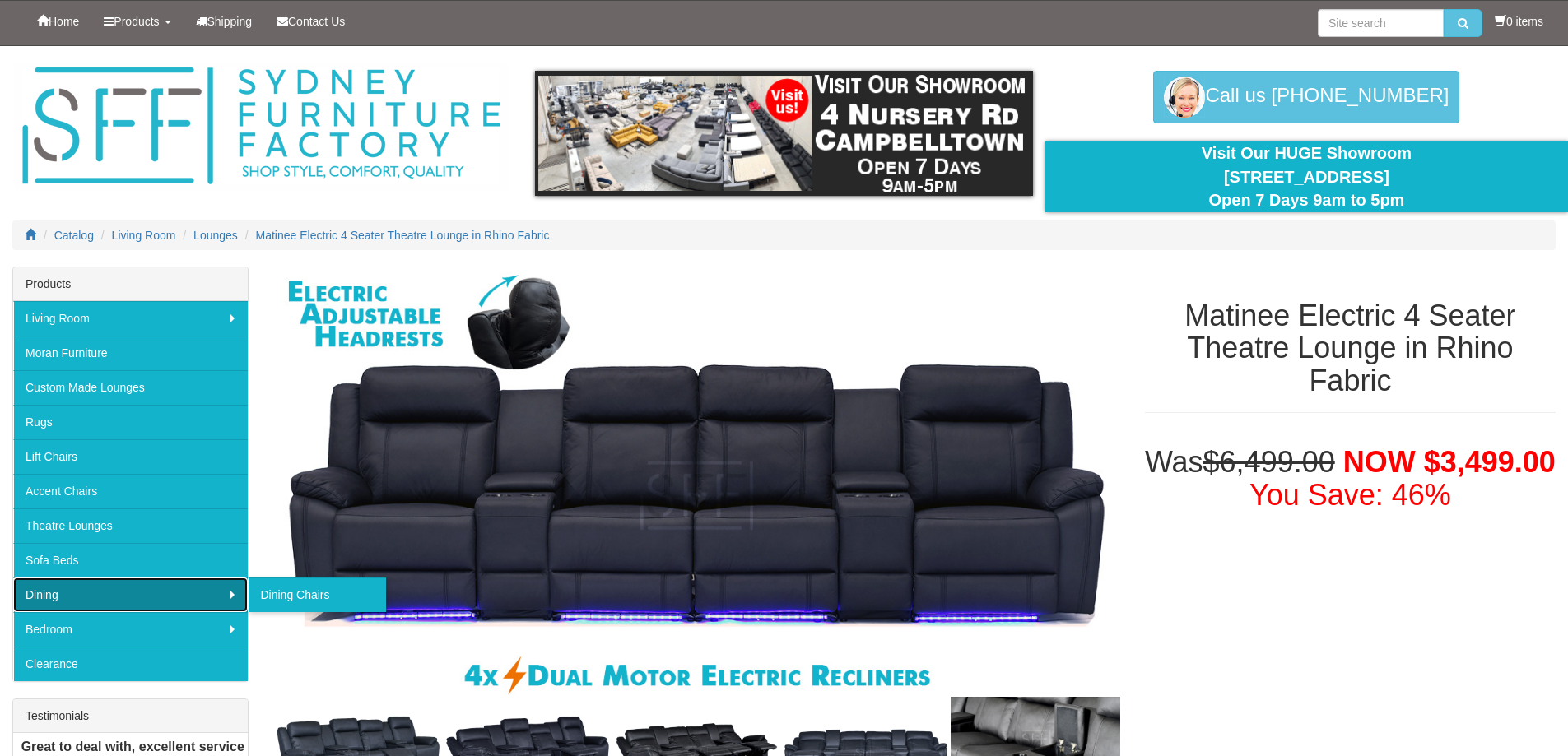
click at [78, 591] on link "Dining" at bounding box center [130, 594] width 234 height 34
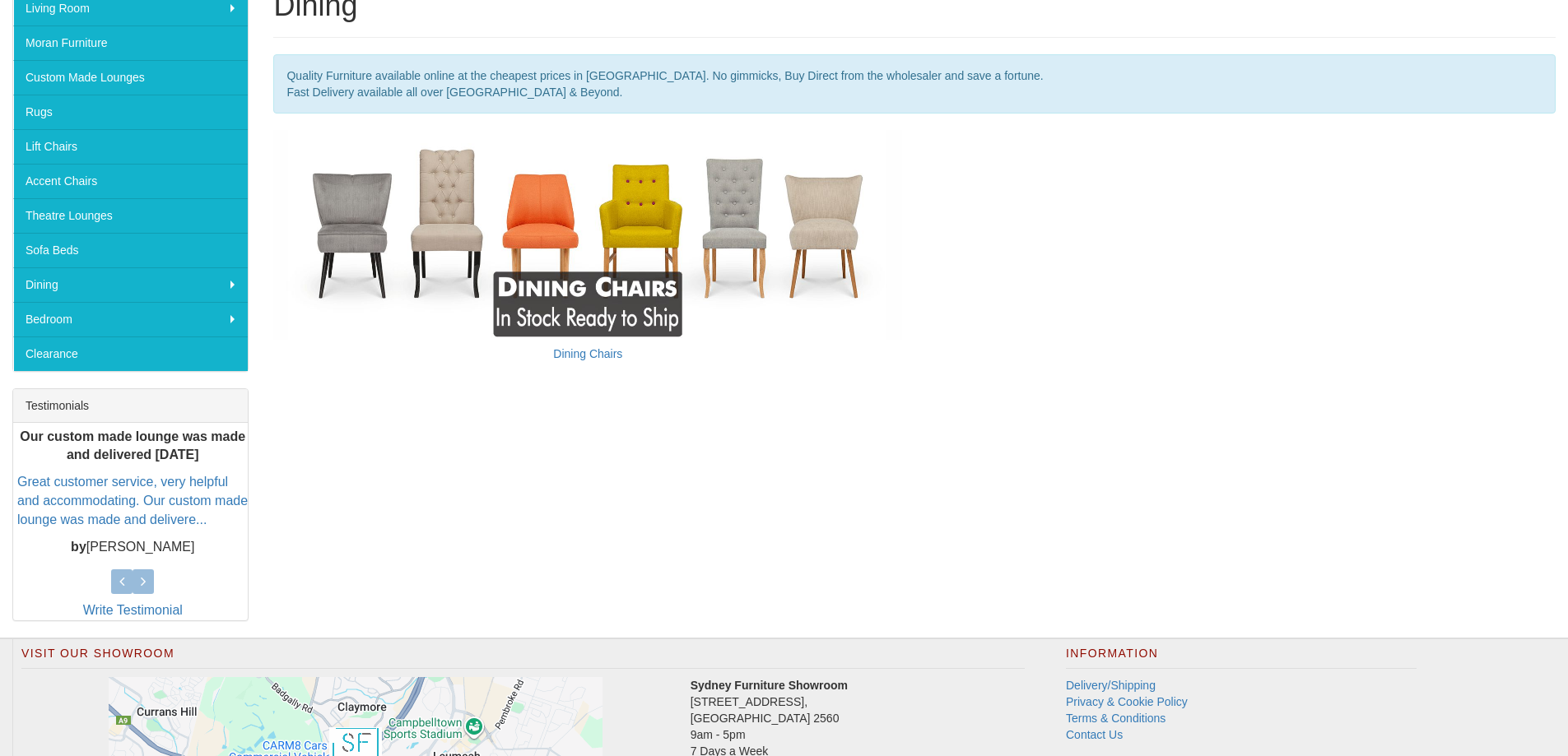
scroll to position [494, 0]
